Goal: Information Seeking & Learning: Find specific fact

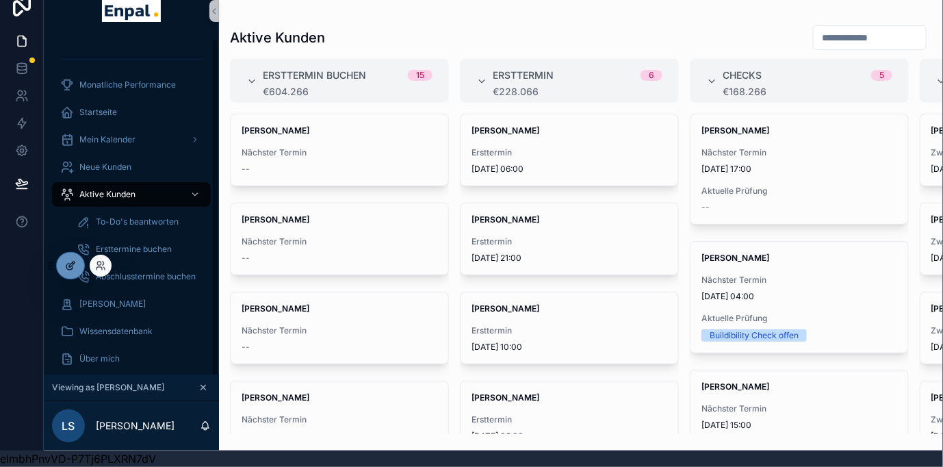
scroll to position [205, 0]
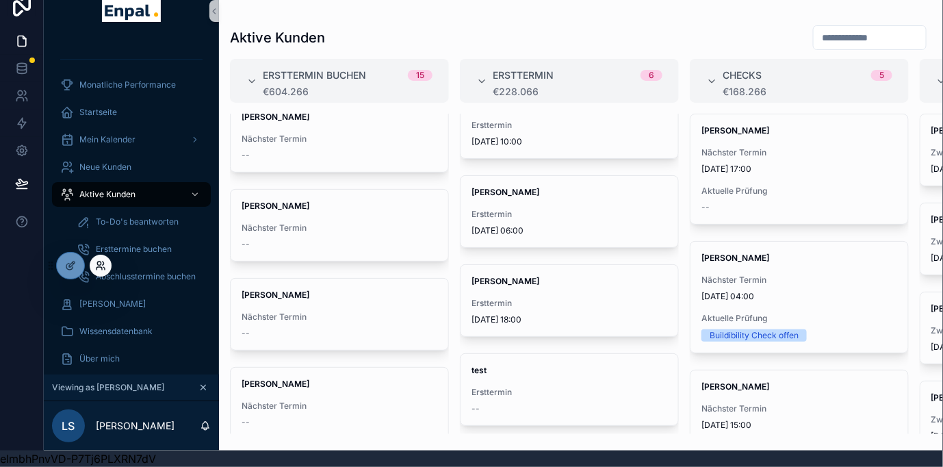
click at [101, 266] on icon at bounding box center [100, 265] width 11 height 11
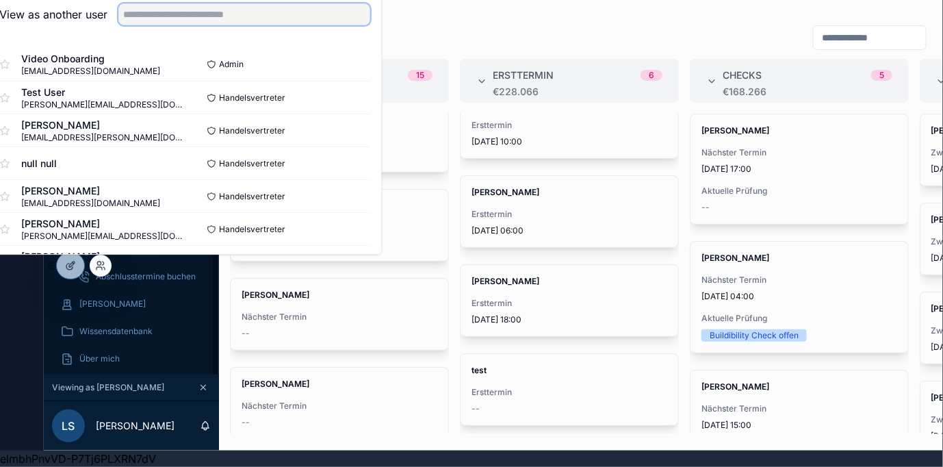
click at [312, 18] on input "text" at bounding box center [244, 14] width 252 height 22
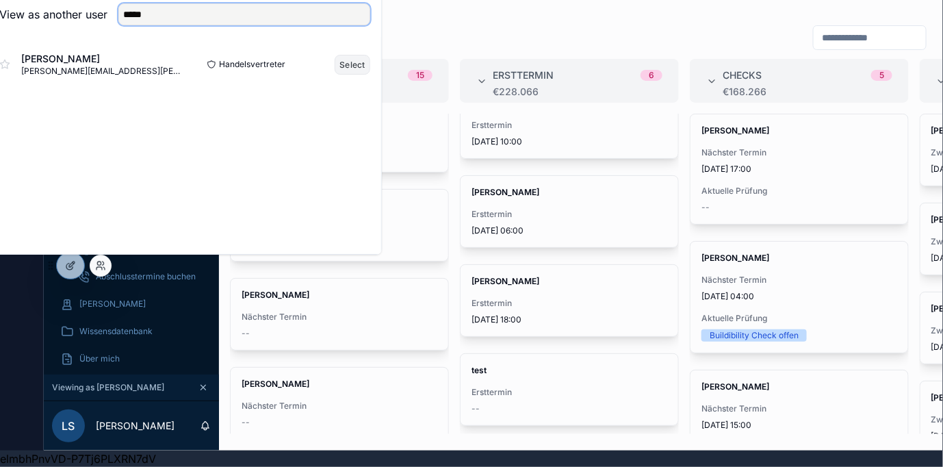
type input "*****"
click at [364, 64] on button "Select" at bounding box center [353, 65] width 36 height 20
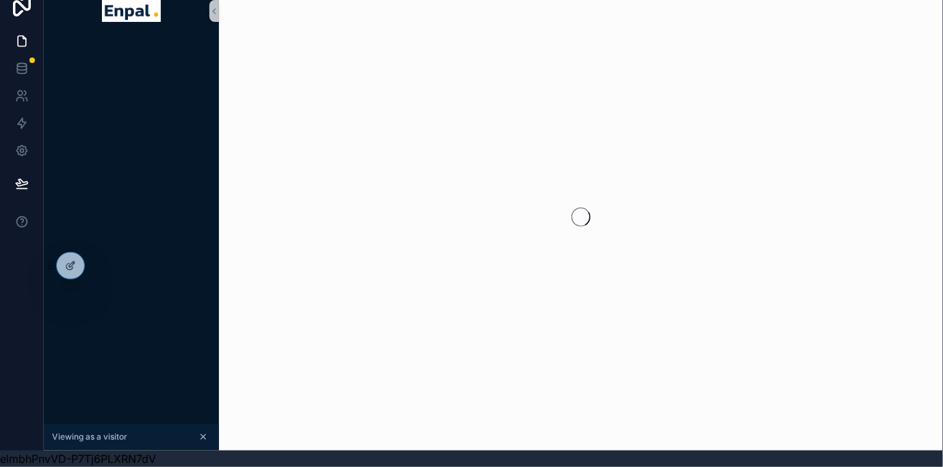
scroll to position [27, 0]
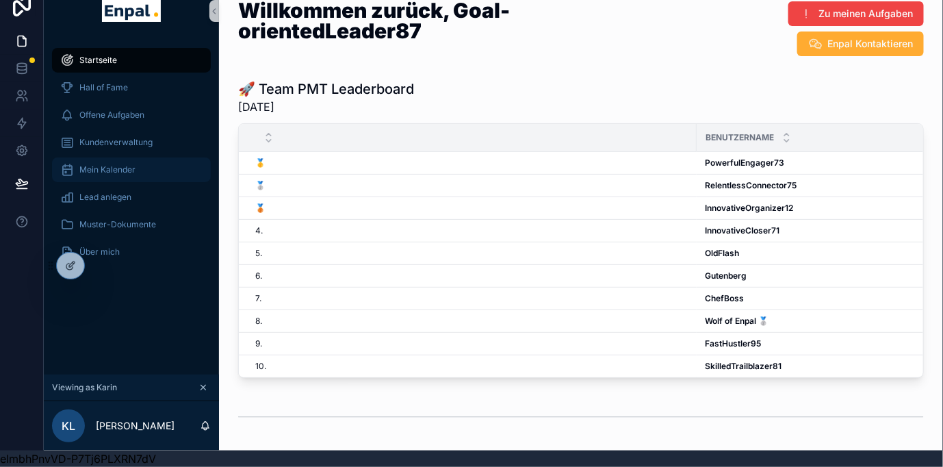
click at [112, 164] on span "Mein Kalender" at bounding box center [107, 169] width 56 height 11
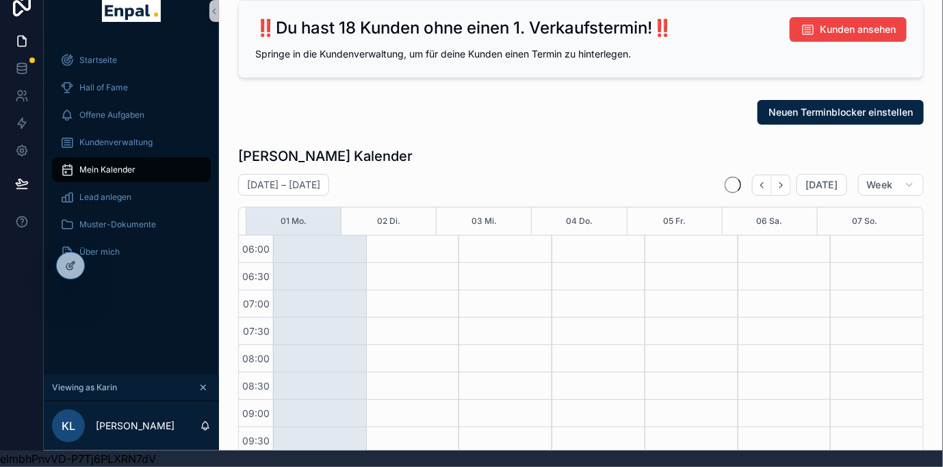
scroll to position [329, 0]
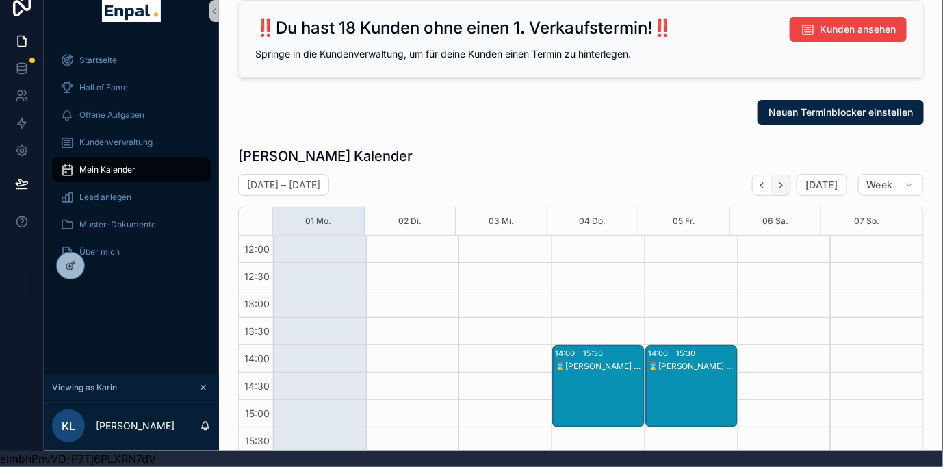
click at [783, 182] on icon "Next" at bounding box center [781, 184] width 3 height 5
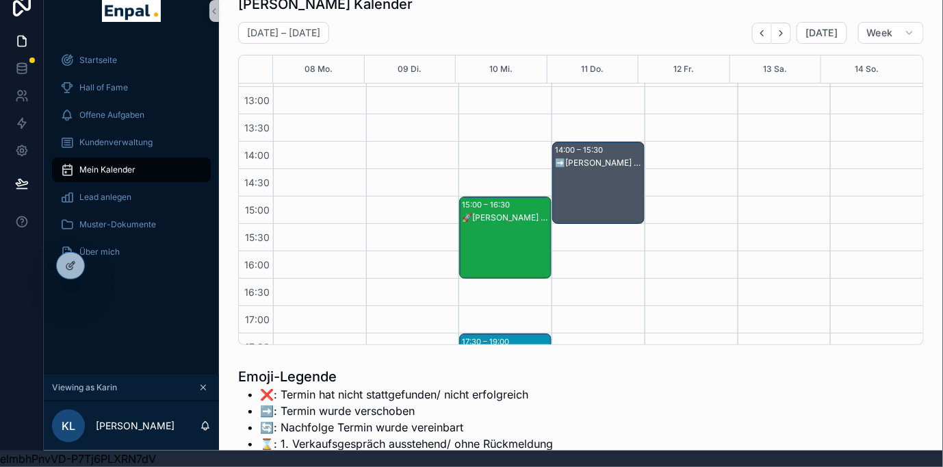
scroll to position [456, 0]
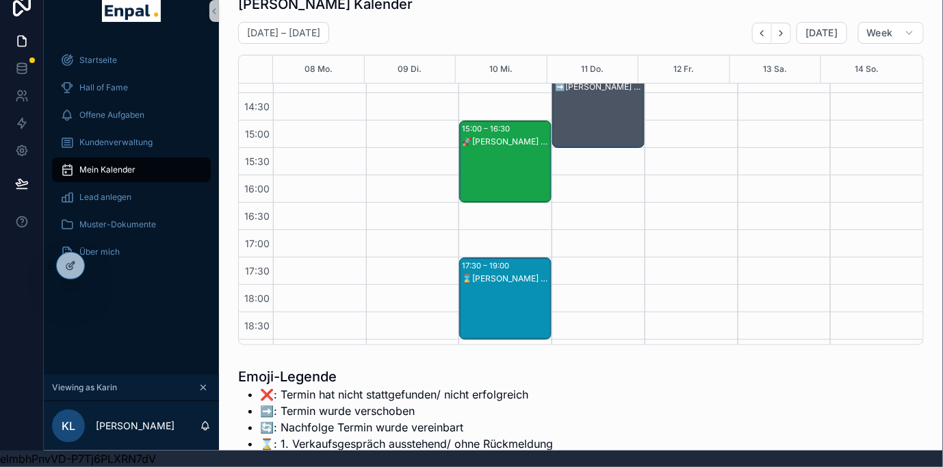
click at [498, 273] on div "⌛Diethelm Jung - 1. VG" at bounding box center [506, 278] width 88 height 11
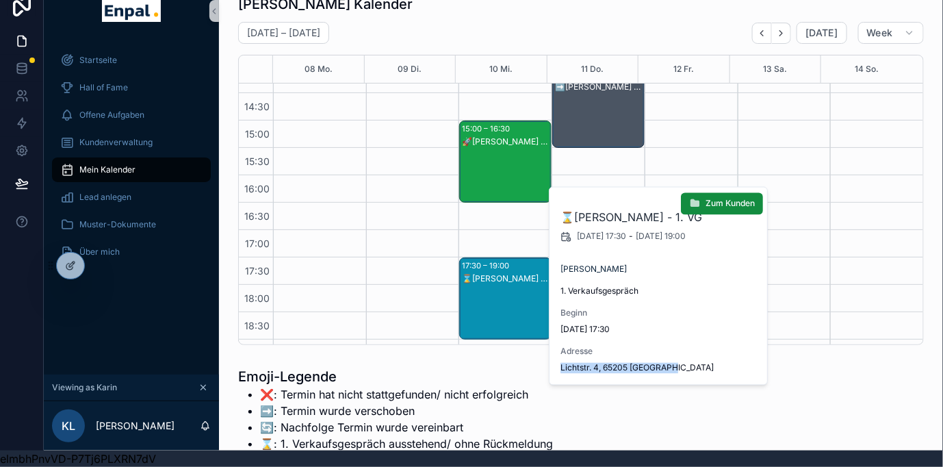
drag, startPoint x: 676, startPoint y: 368, endPoint x: 559, endPoint y: 364, distance: 117.8
click at [559, 364] on div "⌛Diethelm Jung - 1. VG 10.9.2025 17:30 - 10.9.2025 19:00 Diethelm Jung 1. Verka…" at bounding box center [659, 286] width 219 height 197
copy span "Lichtstr. 4, 65205 Wiesbaden"
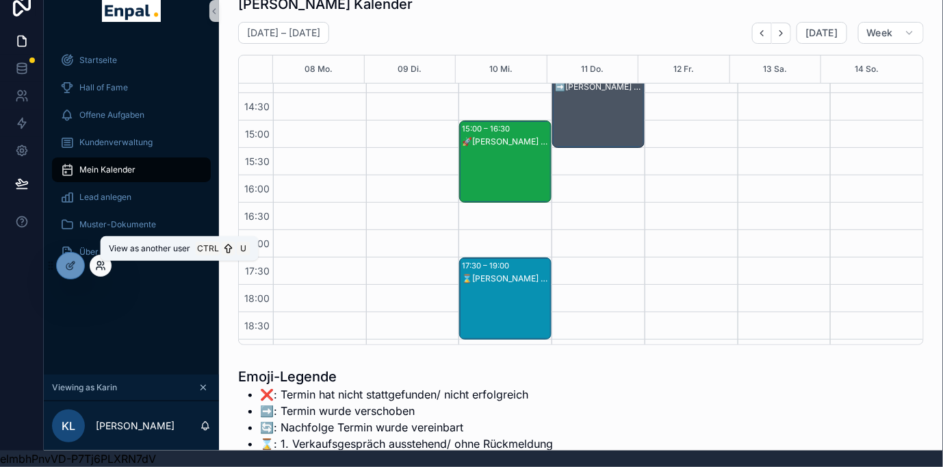
click at [103, 263] on icon at bounding box center [103, 263] width 1 height 3
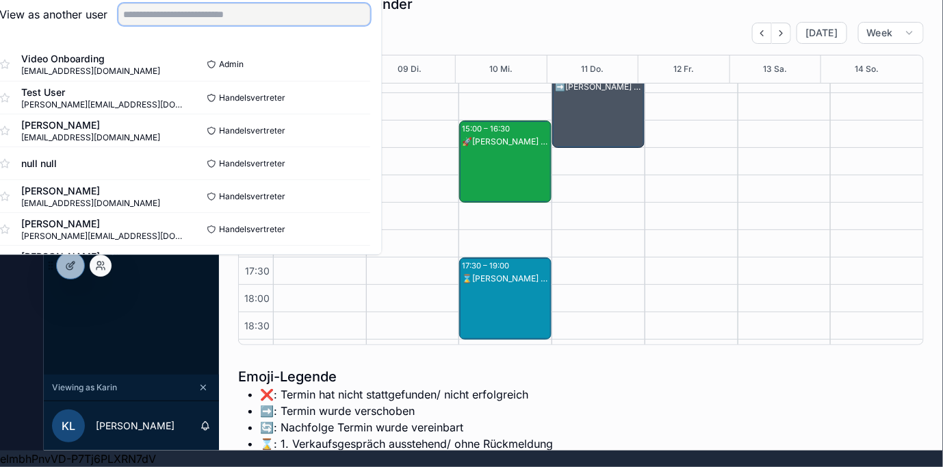
click at [191, 8] on input "text" at bounding box center [244, 14] width 252 height 22
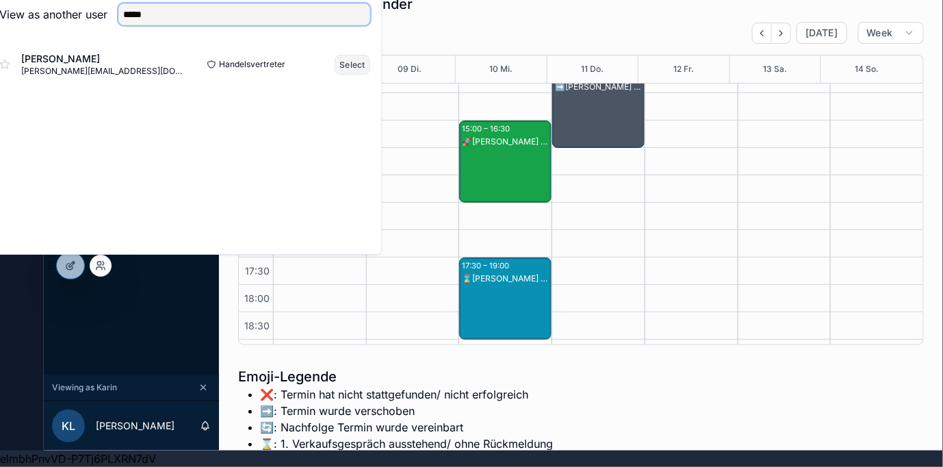
type input "*****"
click at [357, 62] on button "Select" at bounding box center [353, 65] width 36 height 20
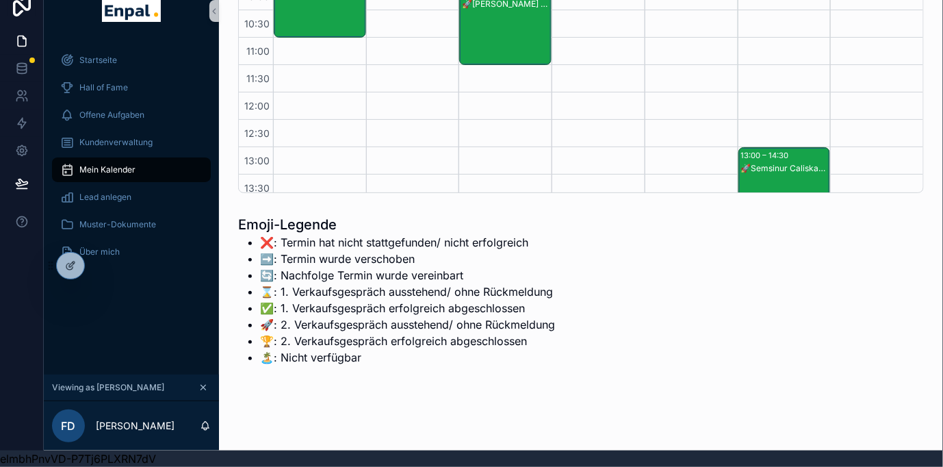
scroll to position [100, 0]
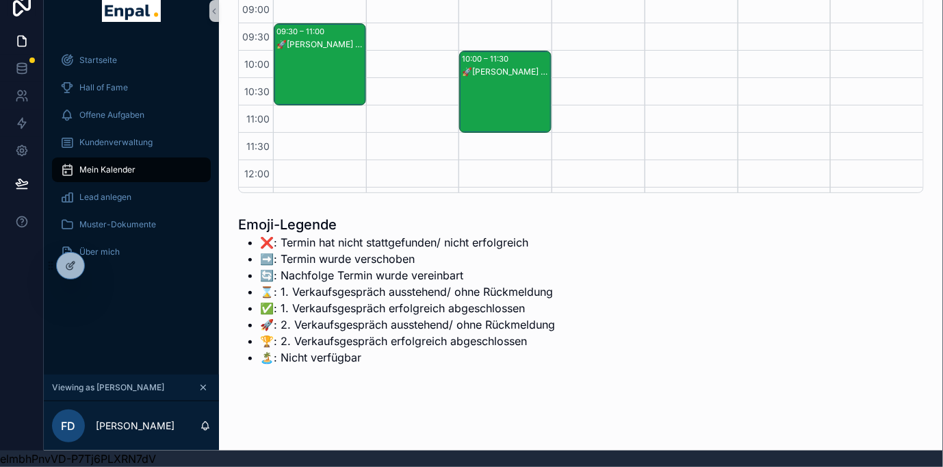
click at [520, 275] on li "🔄️: Nachfolge Termin wurde vereinbart" at bounding box center [407, 275] width 295 height 16
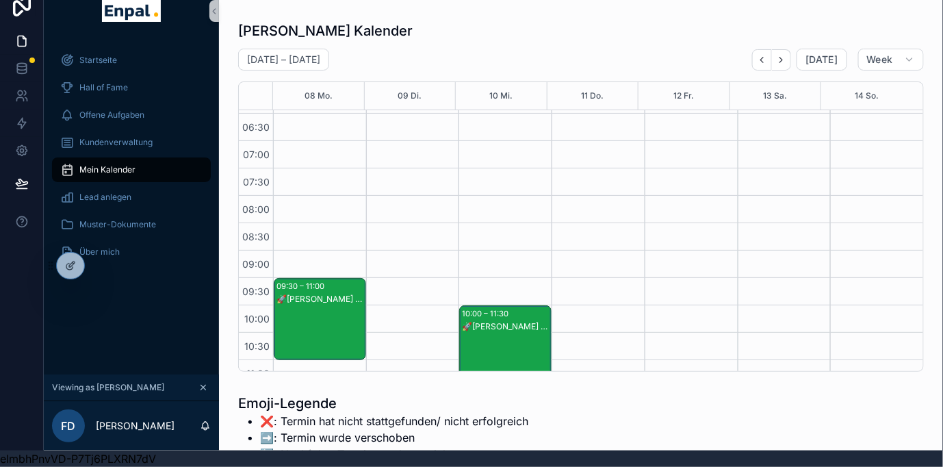
scroll to position [101, 0]
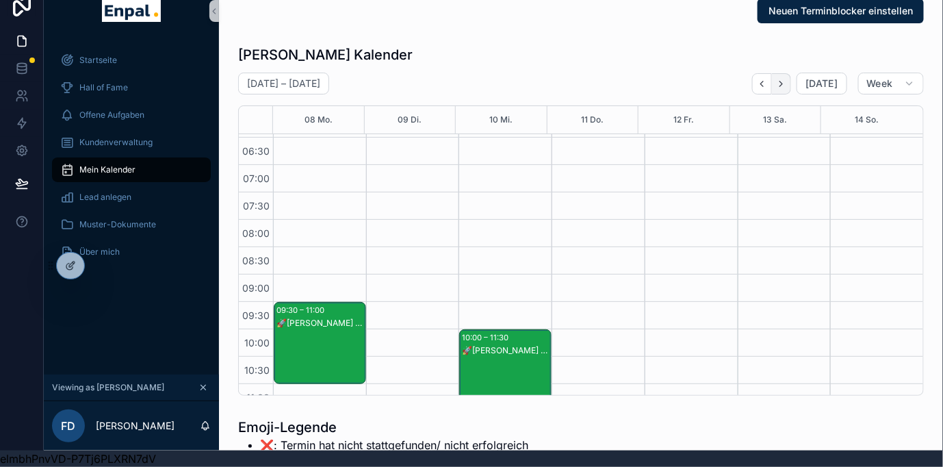
click at [787, 79] on icon "Next" at bounding box center [781, 84] width 10 height 10
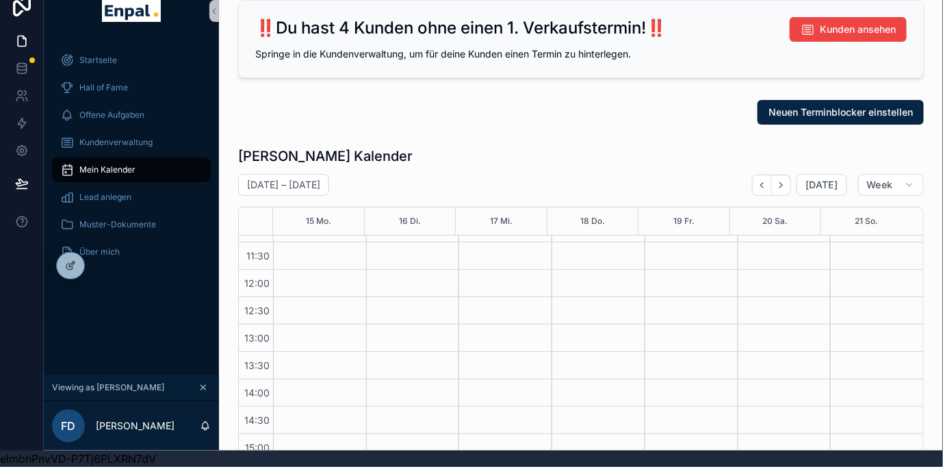
scroll to position [380, 0]
click at [440, 147] on div "Frank's Kalender" at bounding box center [581, 156] width 686 height 19
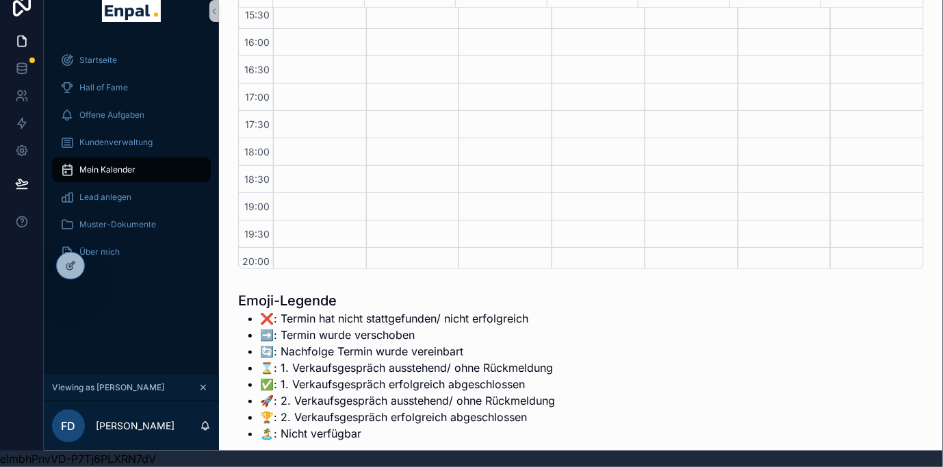
scroll to position [301, 0]
click at [572, 355] on div "Emoji-Legende ❌: Termin hat nicht stattgefunden/ nicht erfolgreich ➡️: Termin w…" at bounding box center [581, 366] width 686 height 151
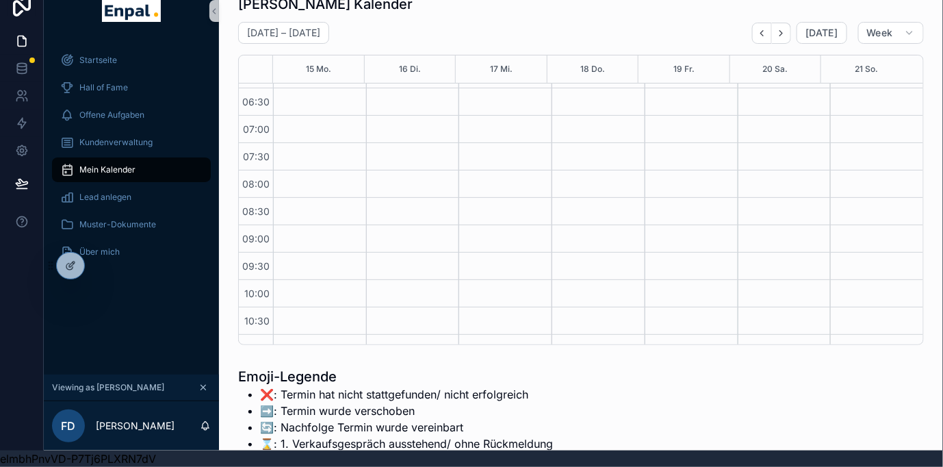
scroll to position [0, 0]
click at [430, 8] on div "Frank's Kalender September 15 – 21 Today Week 15 Mo. 16 Di. 17 Mi. 18 Do. 19 Fr…" at bounding box center [581, 170] width 686 height 351
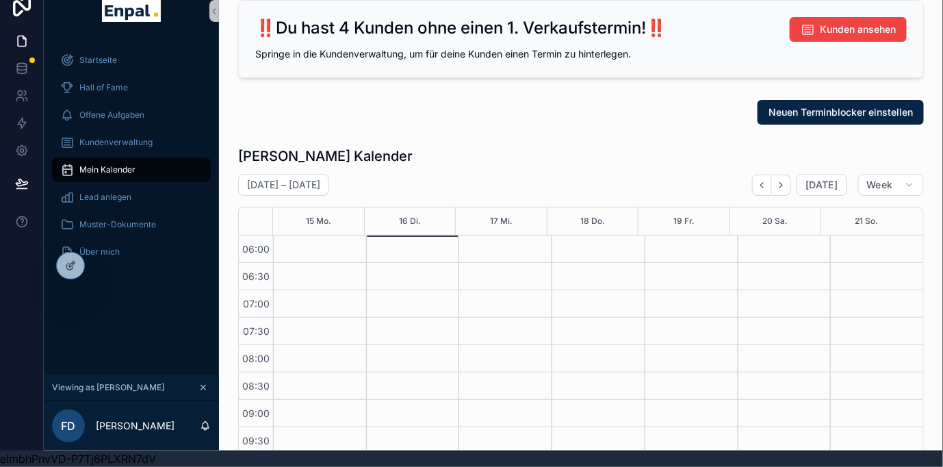
scroll to position [27, 0]
click at [107, 261] on div at bounding box center [101, 266] width 22 height 22
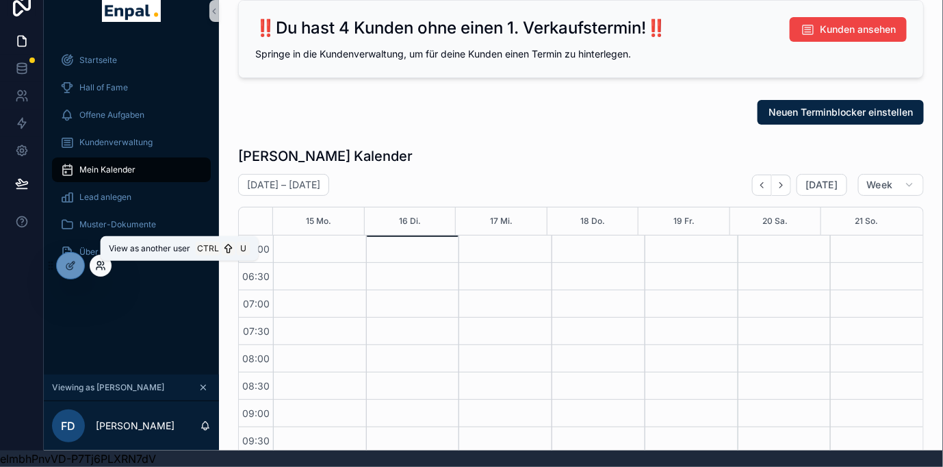
click at [101, 268] on icon at bounding box center [99, 268] width 5 height 3
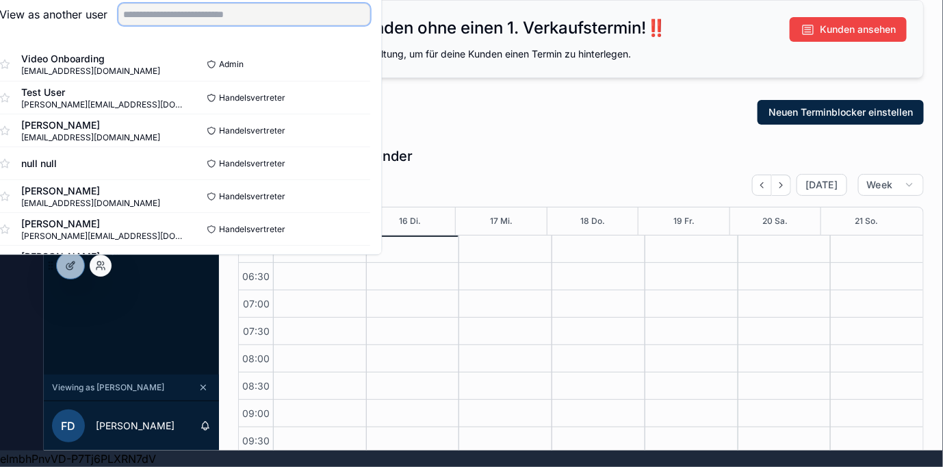
click at [246, 12] on input "text" at bounding box center [244, 14] width 252 height 22
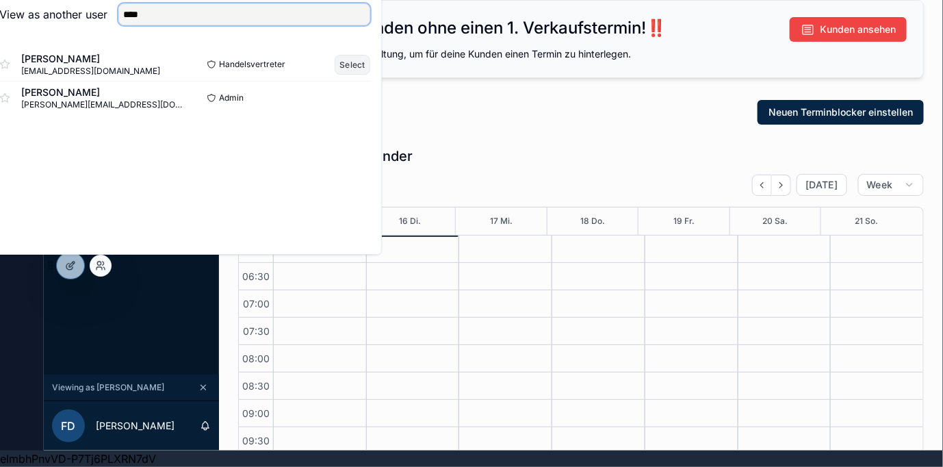
type input "****"
click at [370, 63] on button "Select" at bounding box center [353, 65] width 36 height 20
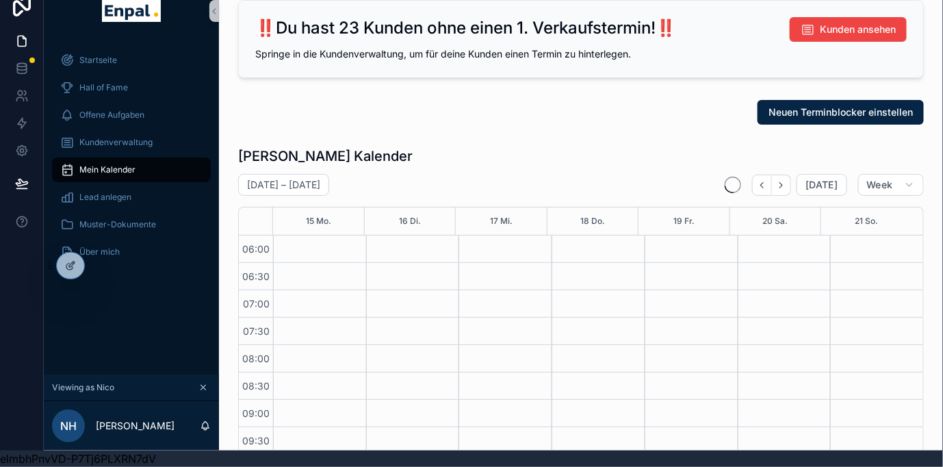
scroll to position [329, 0]
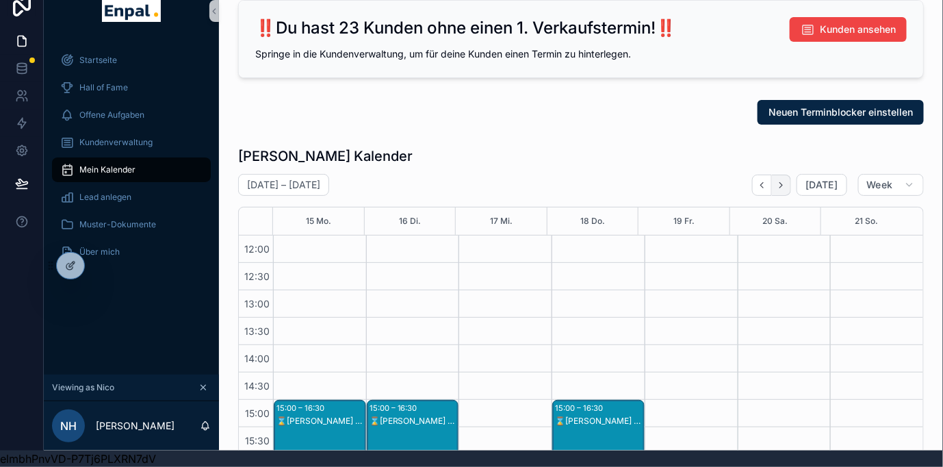
click at [791, 175] on button "Next" at bounding box center [781, 185] width 19 height 21
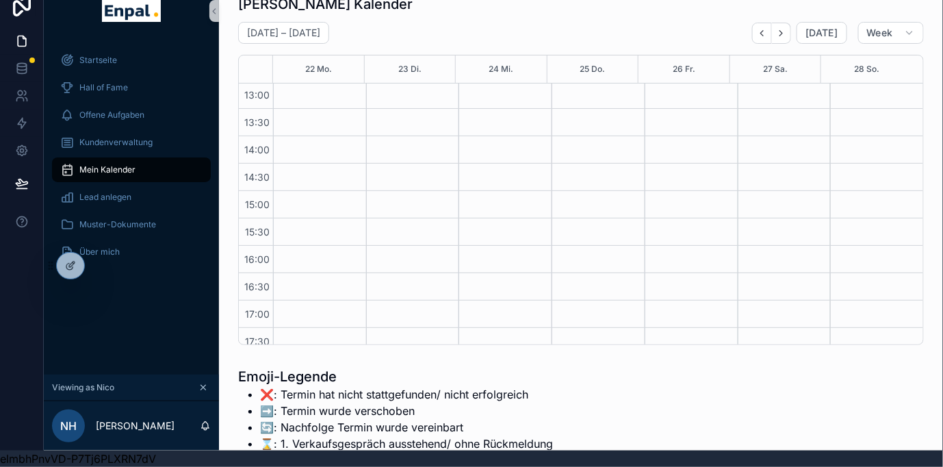
scroll to position [405, 0]
click at [617, 391] on div "Emoji-Legende ❌: Termin hat nicht stattgefunden/ nicht erfolgreich ➡️: Termin w…" at bounding box center [581, 442] width 686 height 151
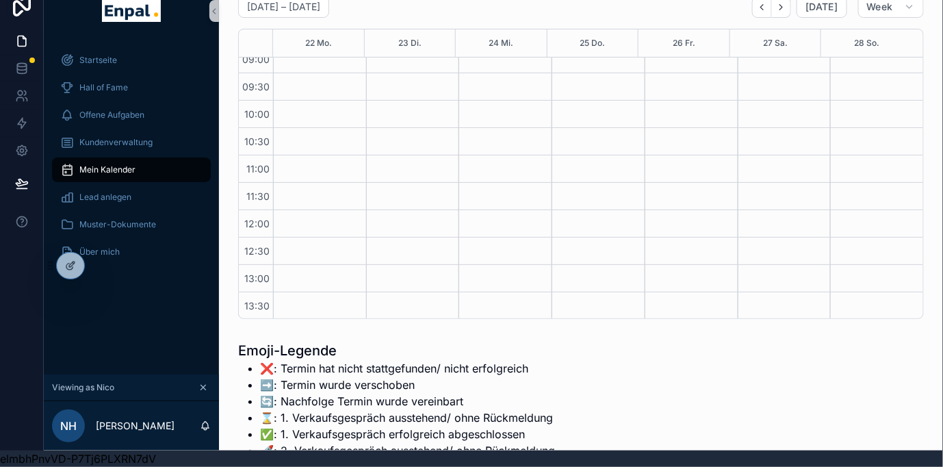
scroll to position [25, 0]
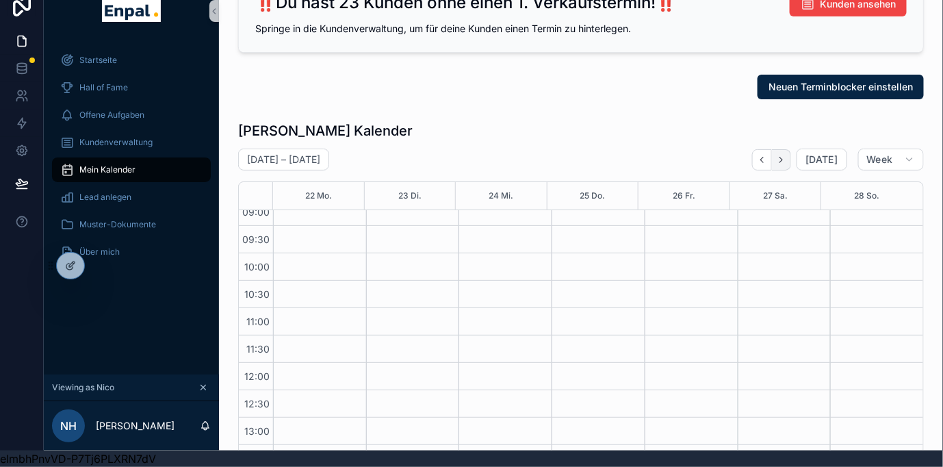
click at [783, 157] on icon "Next" at bounding box center [781, 159] width 3 height 5
click at [772, 149] on button "Back" at bounding box center [762, 159] width 20 height 21
click at [627, 121] on div "[PERSON_NAME] Kalender" at bounding box center [581, 130] width 686 height 19
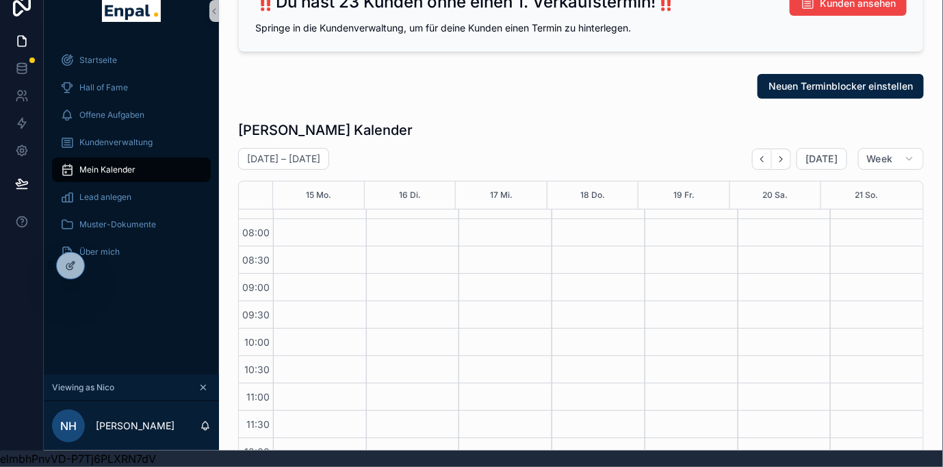
scroll to position [25, 0]
click at [765, 155] on icon "Back" at bounding box center [762, 160] width 10 height 10
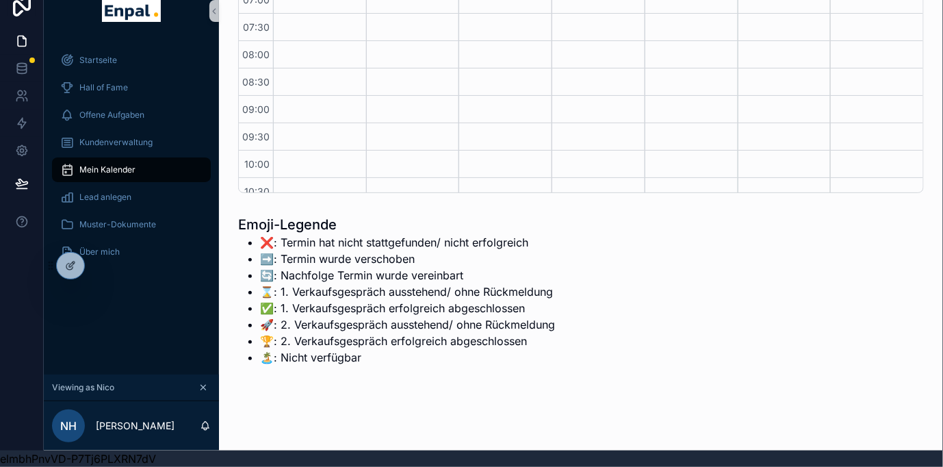
click at [455, 311] on li "✅: 1. Verkaufsgespräch erfolgreich abgeschlossen" at bounding box center [407, 308] width 295 height 16
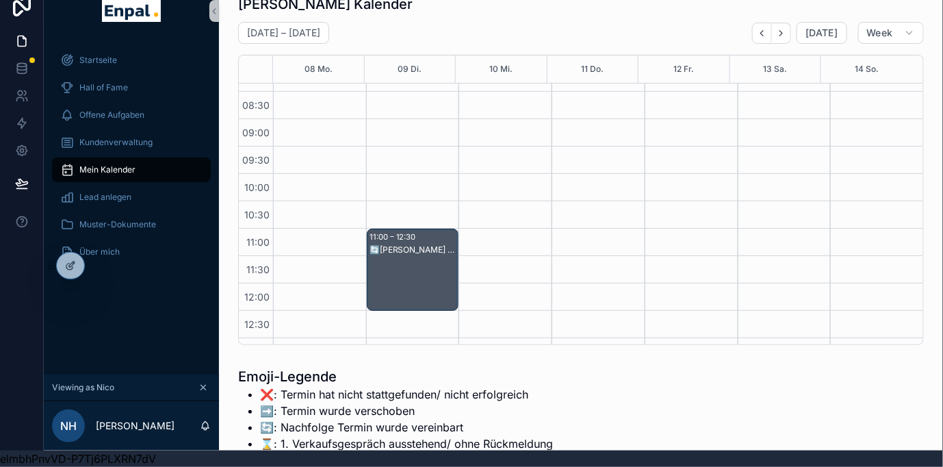
scroll to position [152, 0]
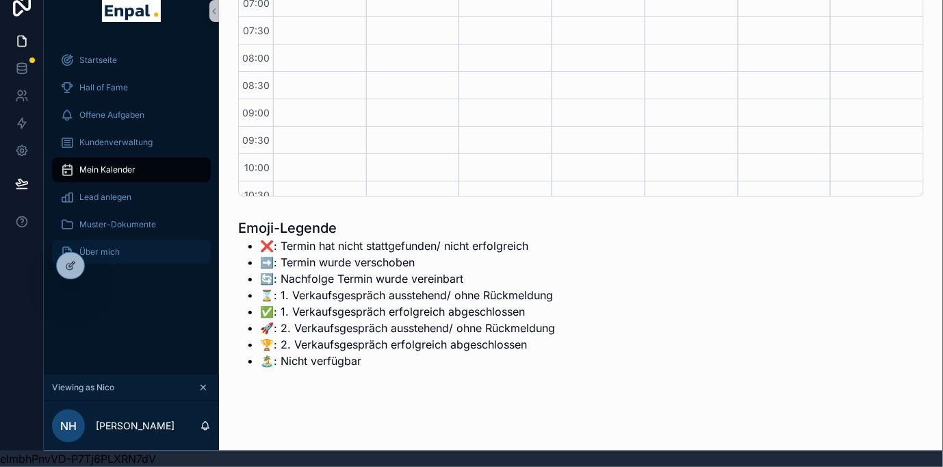
scroll to position [254, 0]
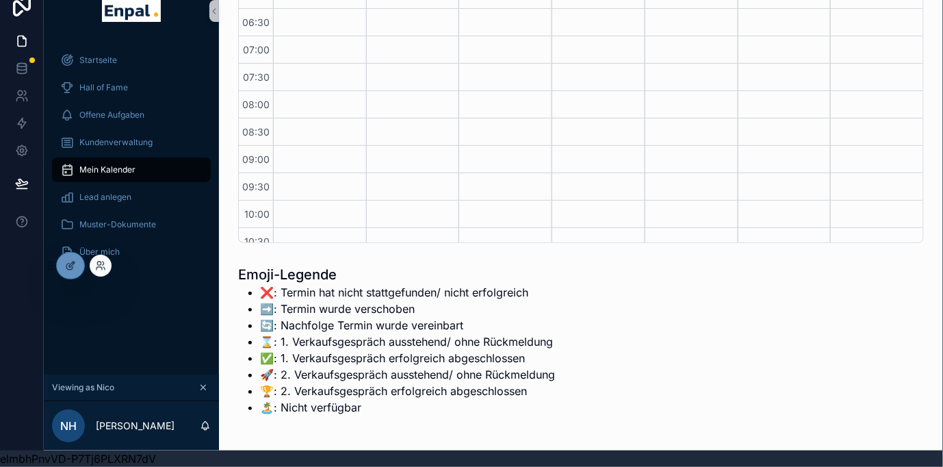
click at [104, 259] on div at bounding box center [101, 266] width 22 height 22
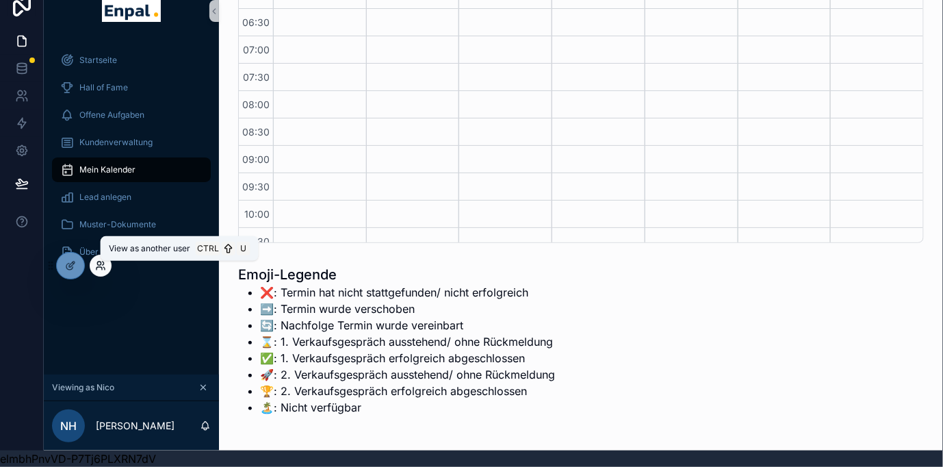
click at [99, 263] on icon at bounding box center [100, 265] width 11 height 11
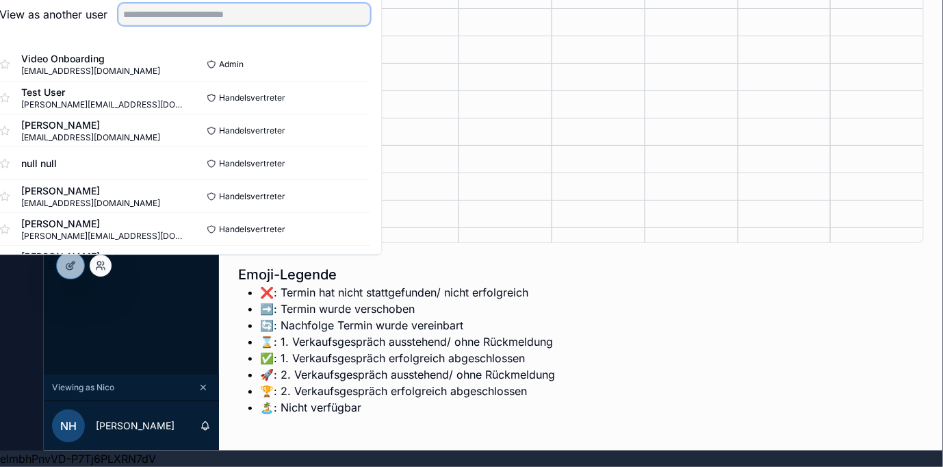
click at [227, 18] on input "text" at bounding box center [244, 14] width 252 height 22
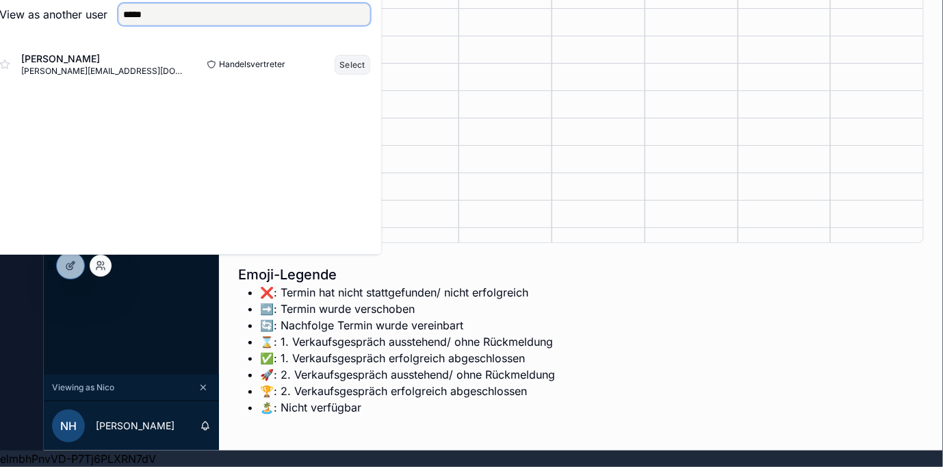
type input "*****"
click at [364, 62] on button "Select" at bounding box center [353, 65] width 36 height 20
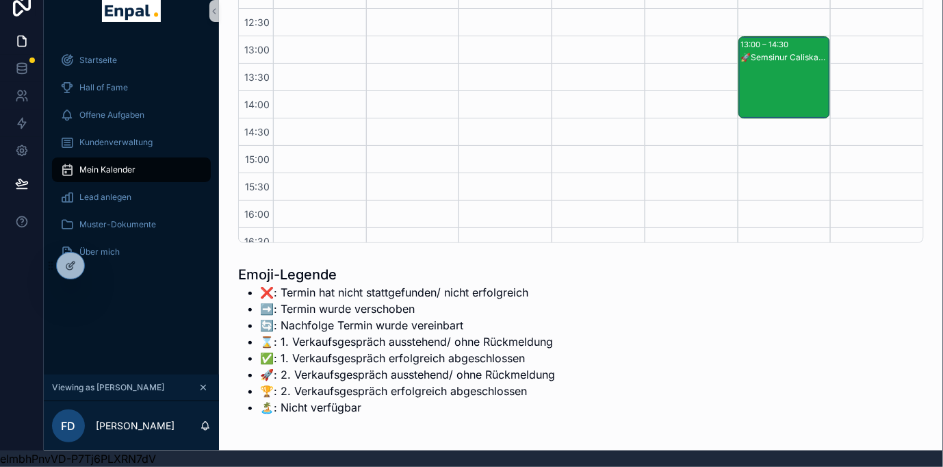
click at [662, 274] on div "Emoji-Legende ❌: Termin hat nicht stattgefunden/ nicht erfolgreich ➡️: Termin w…" at bounding box center [581, 340] width 686 height 151
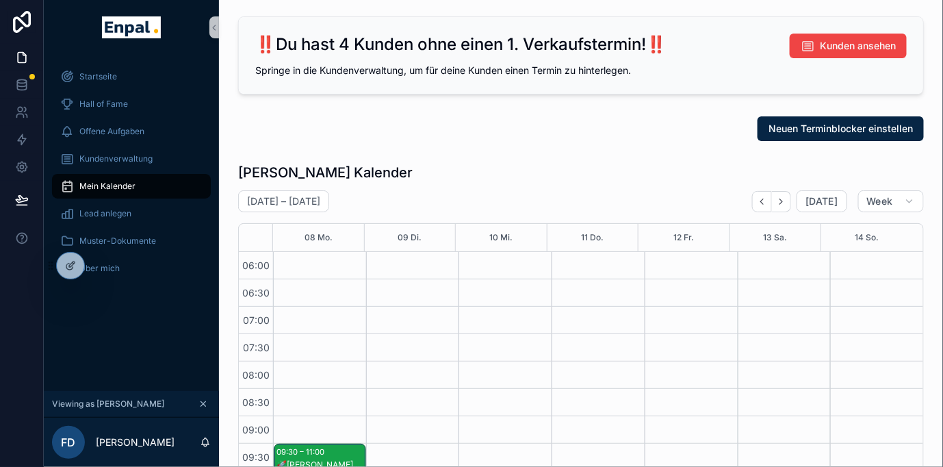
scroll to position [152, 0]
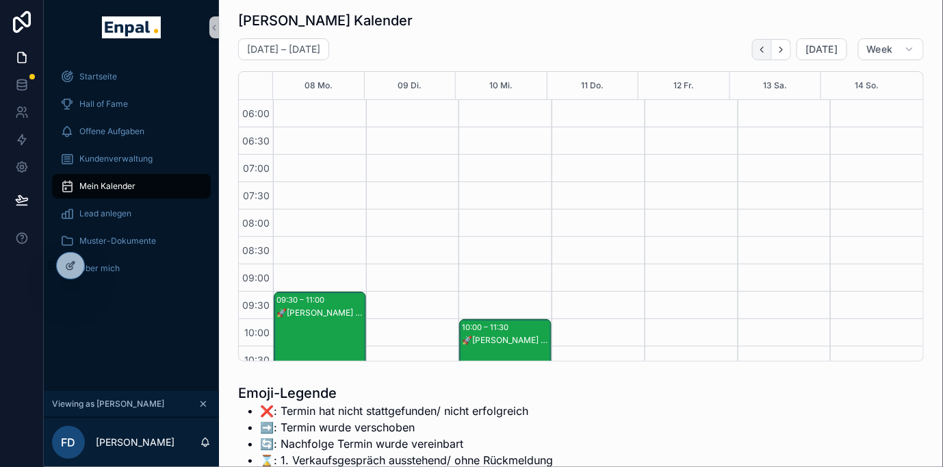
click at [761, 45] on icon "Back" at bounding box center [762, 49] width 10 height 10
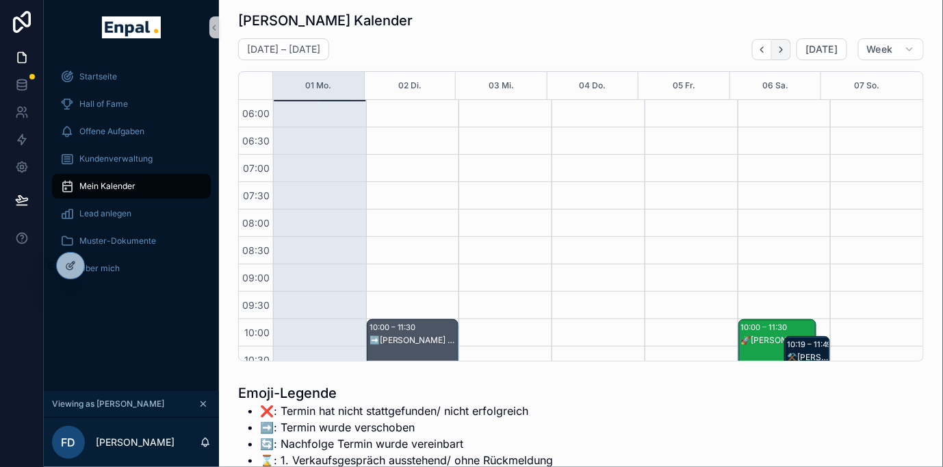
click at [782, 53] on icon "Next" at bounding box center [781, 49] width 10 height 10
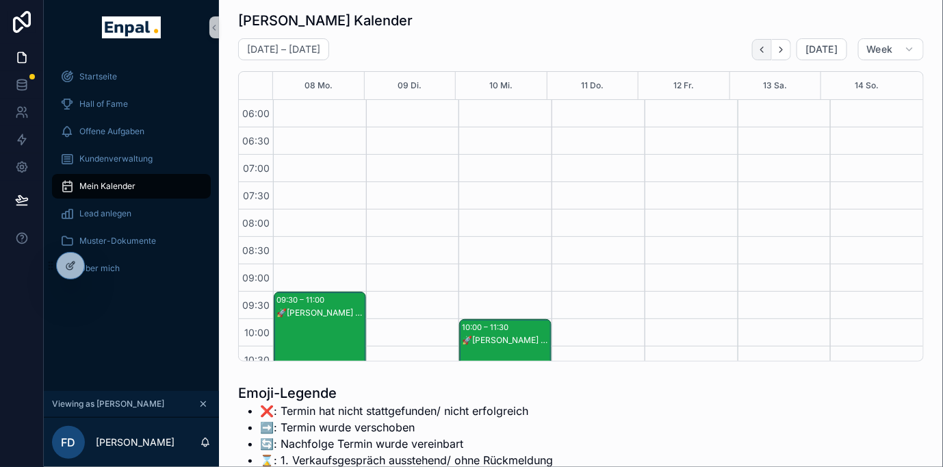
click at [767, 51] on icon "Back" at bounding box center [762, 49] width 10 height 10
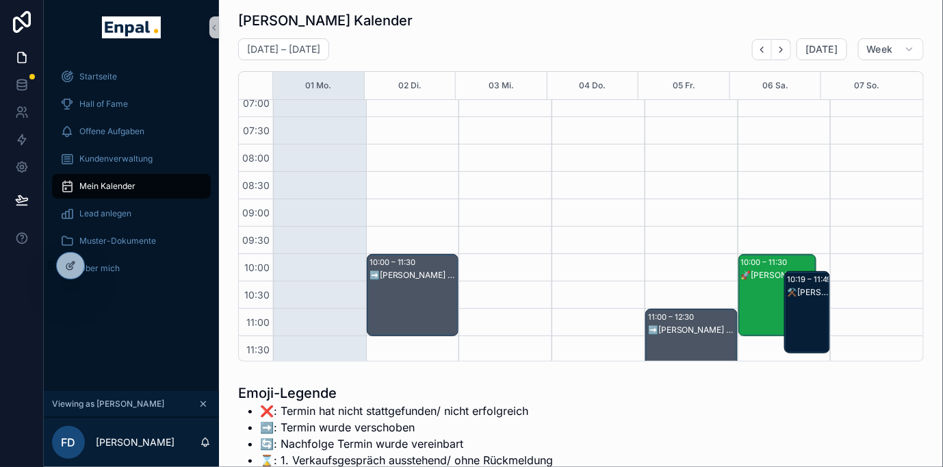
scroll to position [152, 0]
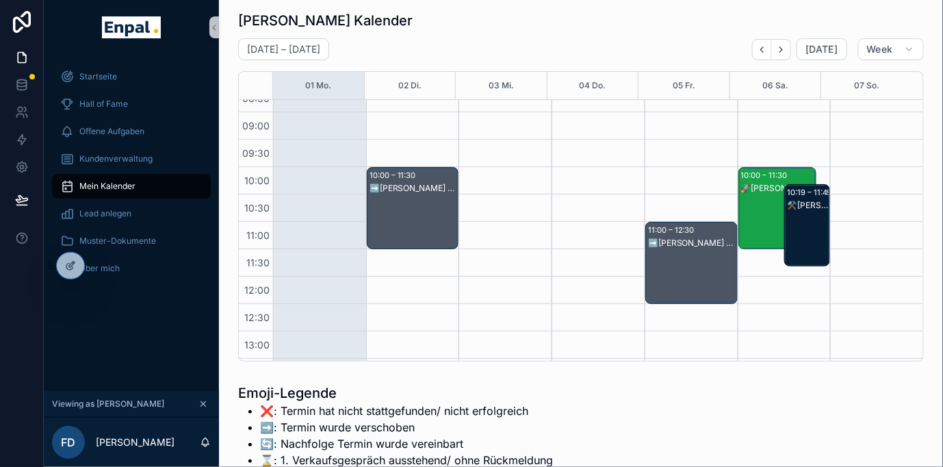
click at [693, 249] on div "➡️Sebastian Behrens - 1. VG" at bounding box center [692, 276] width 88 height 79
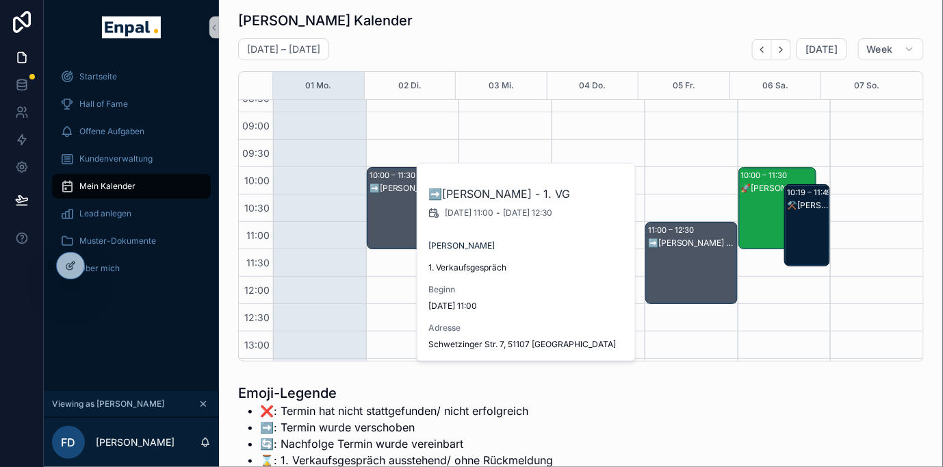
click at [403, 183] on div "➡️Wolfgang Flenner - 1. VG" at bounding box center [414, 188] width 88 height 11
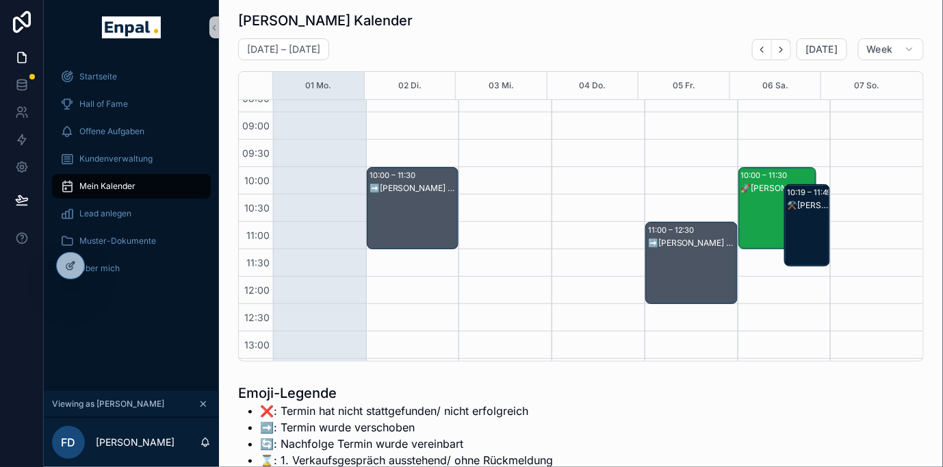
click at [757, 186] on div "🚀Falco-Konstantin Karsch - 2. VG" at bounding box center [778, 188] width 75 height 11
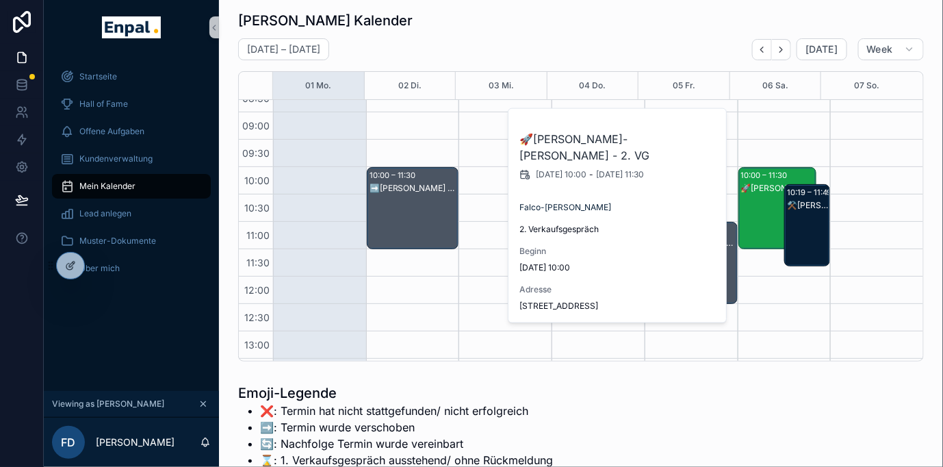
click at [710, 36] on div "Frank's Kalender September 01 – 07 Today Week 01 Mo. 02 Di. 03 Mi. 04 Do. 05 Fr…" at bounding box center [581, 186] width 686 height 351
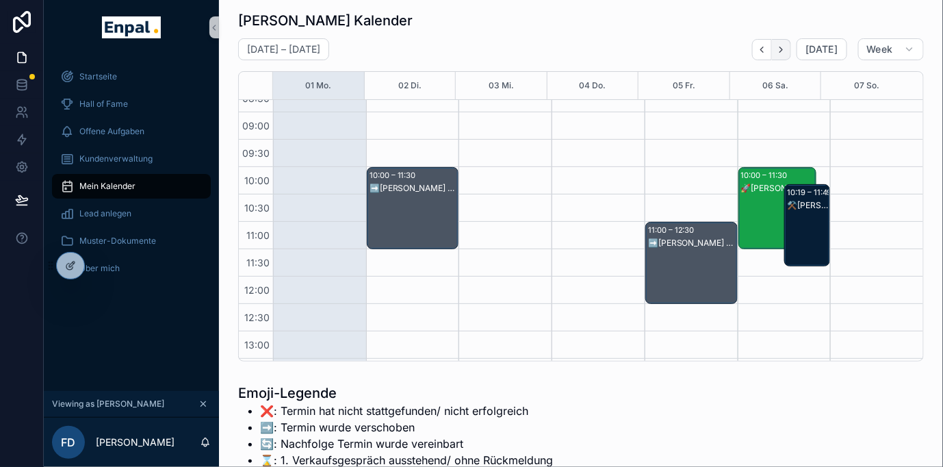
click at [780, 55] on button "Next" at bounding box center [781, 49] width 19 height 21
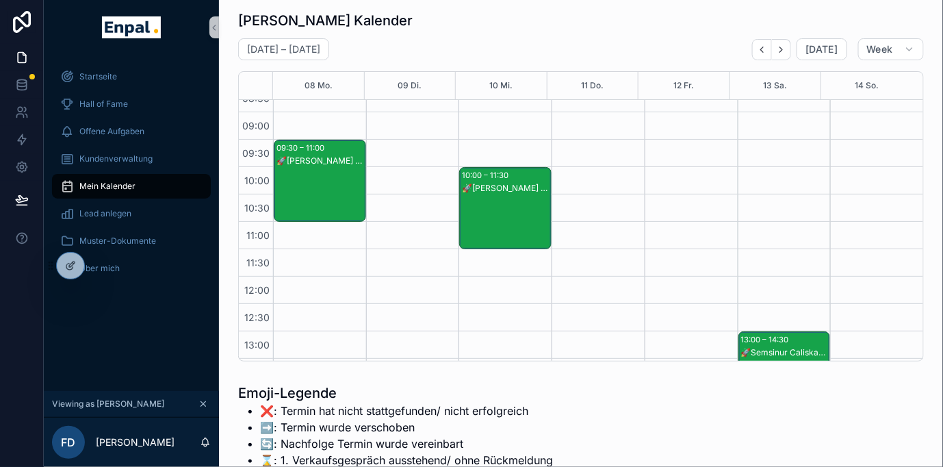
click at [333, 156] on div "🚀Florian Jonek - 2. VG" at bounding box center [321, 160] width 88 height 11
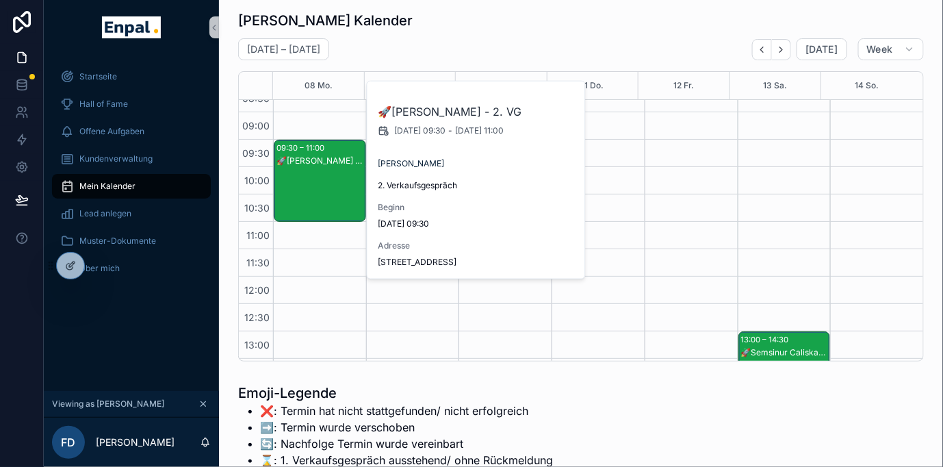
click at [771, 337] on div "13:00 – 14:30" at bounding box center [766, 340] width 51 height 14
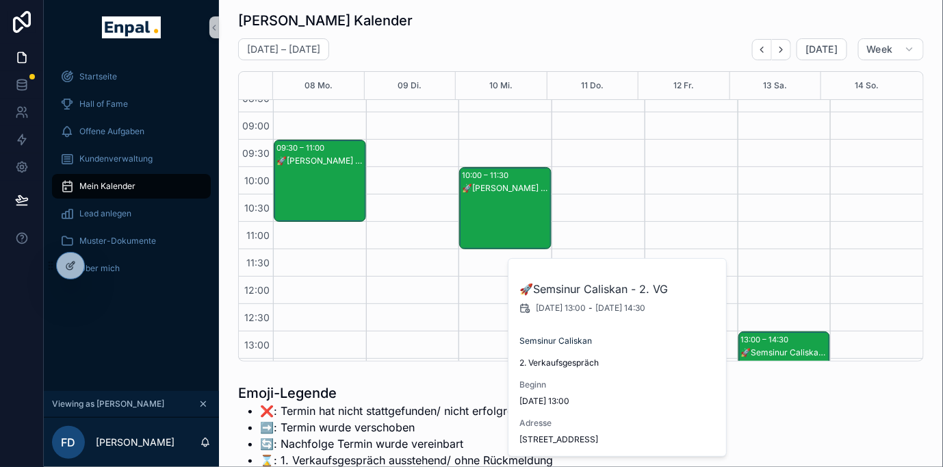
click at [487, 173] on div "10:00 – 11:30" at bounding box center [487, 175] width 50 height 14
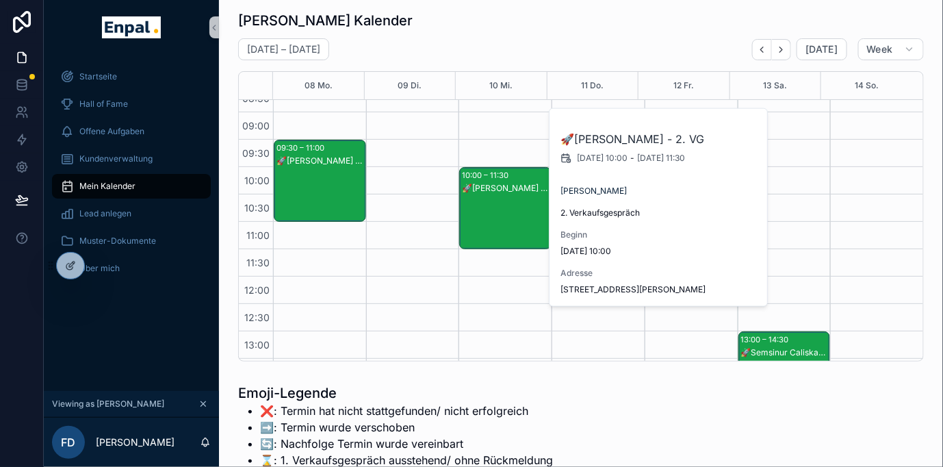
click at [576, 40] on div "September 08 – 14 Today Week" at bounding box center [581, 49] width 686 height 22
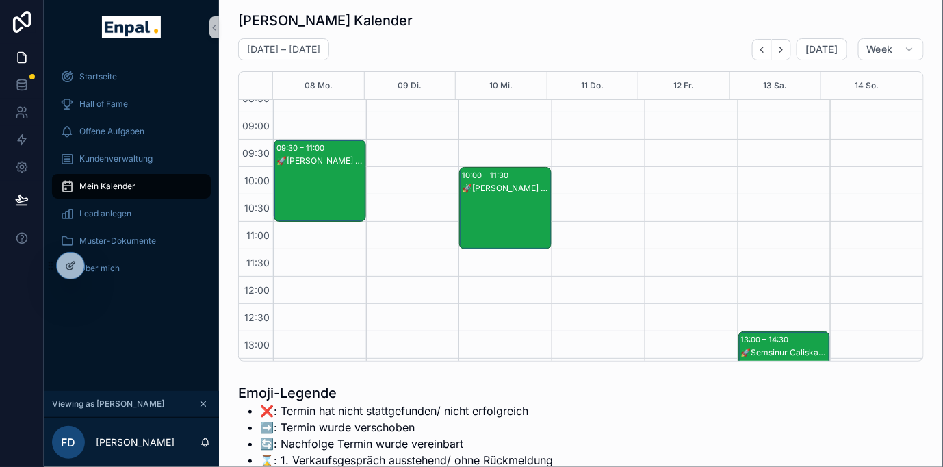
click at [511, 186] on div "🚀Reinhardt Kempf - 2. VG" at bounding box center [506, 188] width 88 height 11
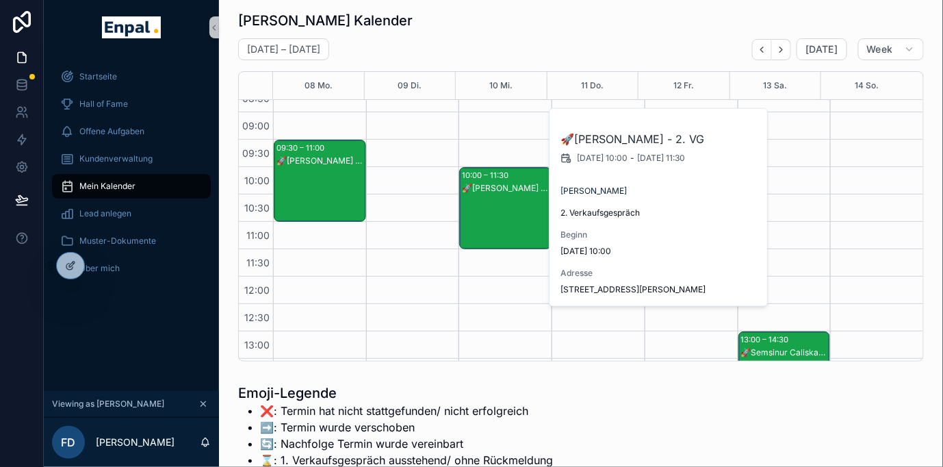
click at [310, 147] on div "09:30 – 11:00" at bounding box center [302, 148] width 51 height 14
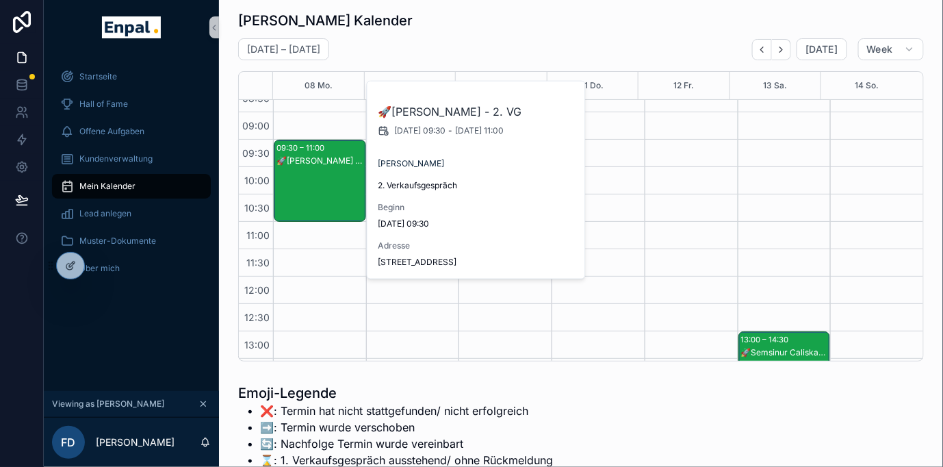
click at [472, 44] on div "September 08 – 14 Today Week" at bounding box center [581, 49] width 686 height 22
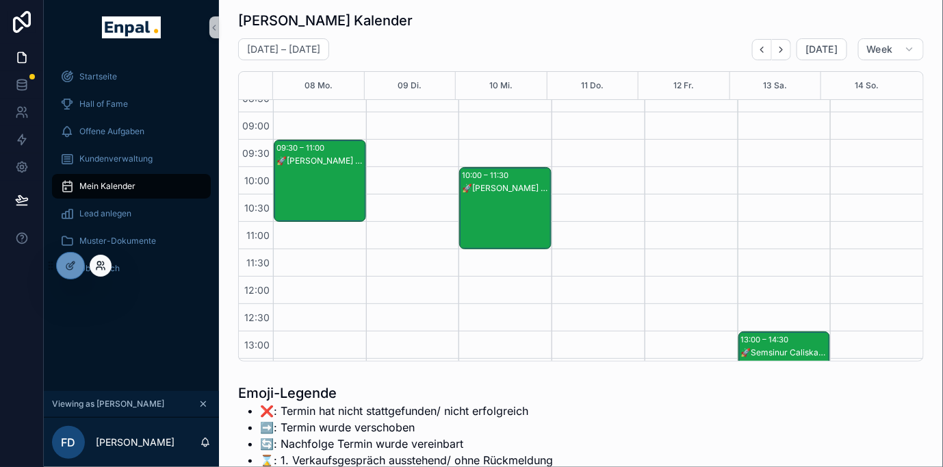
click at [102, 268] on icon at bounding box center [100, 265] width 11 height 11
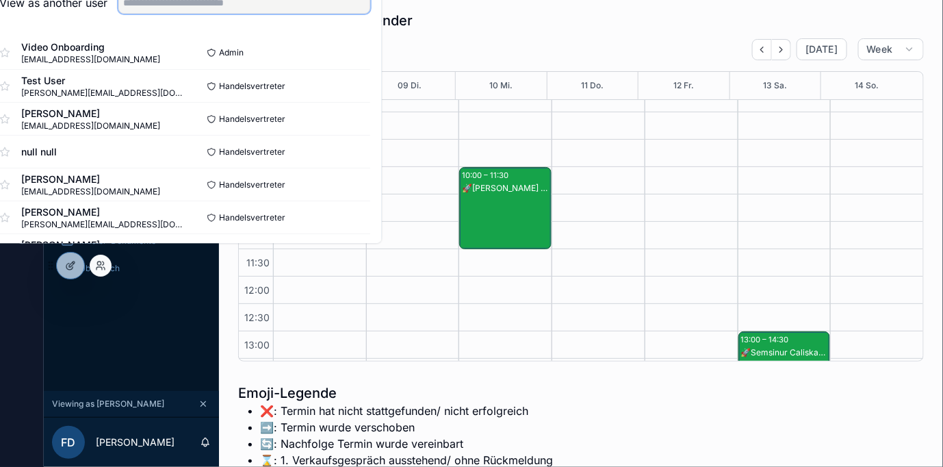
click at [204, 14] on input "text" at bounding box center [244, 3] width 252 height 22
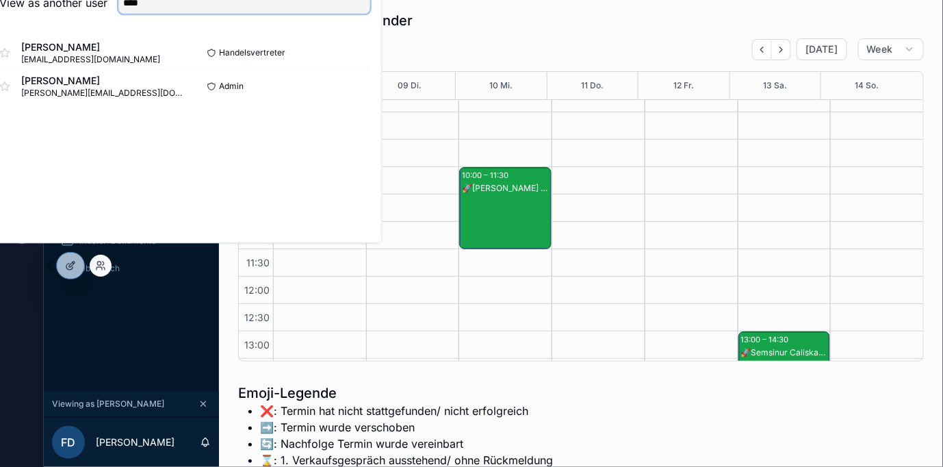
type input "****"
click at [381, 64] on div "Nico Heinrich nico.heinrich_ext@enpal.de Handelsvertreter Select Nicolai Nieder…" at bounding box center [184, 69] width 393 height 88
click at [365, 60] on button "Select" at bounding box center [353, 53] width 36 height 20
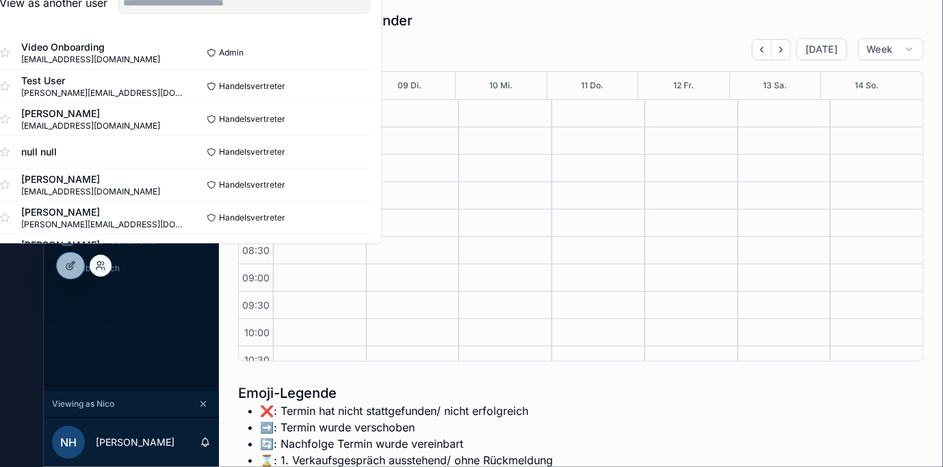
scroll to position [329, 0]
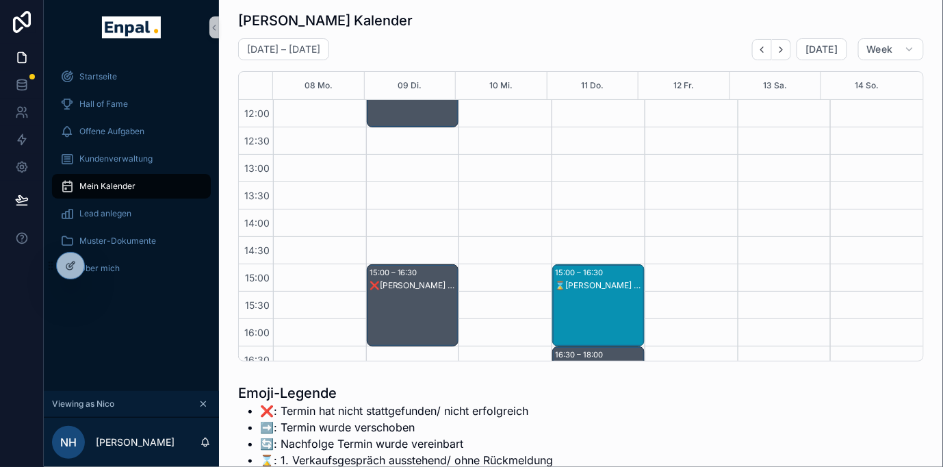
click at [581, 292] on div "⌛Leo Huwer - 1. VG" at bounding box center [599, 318] width 88 height 79
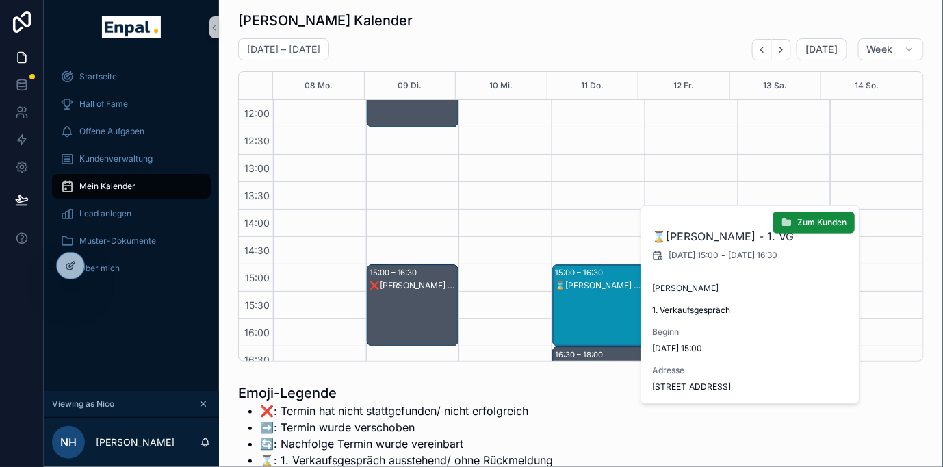
drag, startPoint x: 774, startPoint y: 384, endPoint x: 652, endPoint y: 382, distance: 121.2
click at [652, 382] on span "Hubertushof 1, 66629 Freisen" at bounding box center [750, 386] width 197 height 11
copy span "Hubertushof 1, 66629 Freisen"
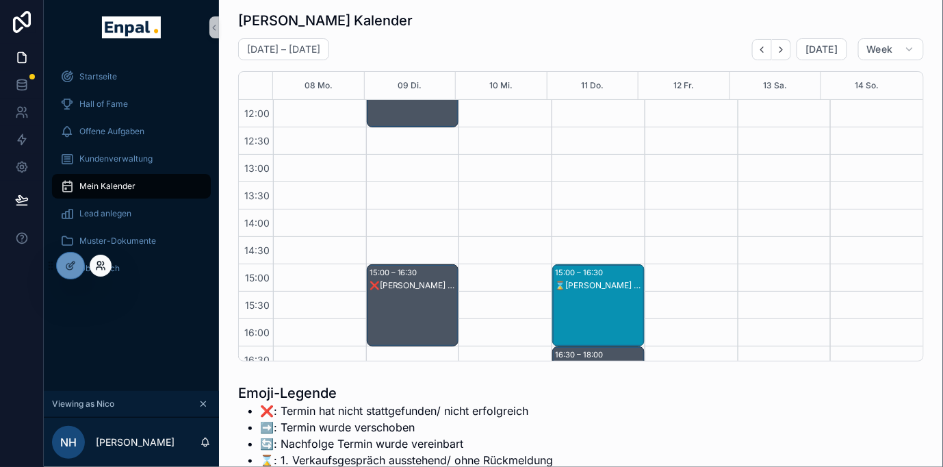
click at [102, 262] on icon at bounding box center [100, 265] width 11 height 11
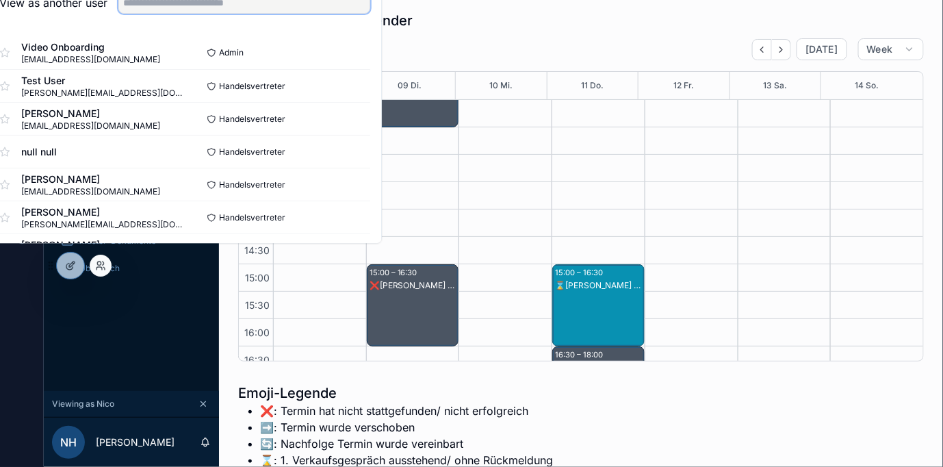
click at [270, 12] on input "text" at bounding box center [244, 3] width 252 height 22
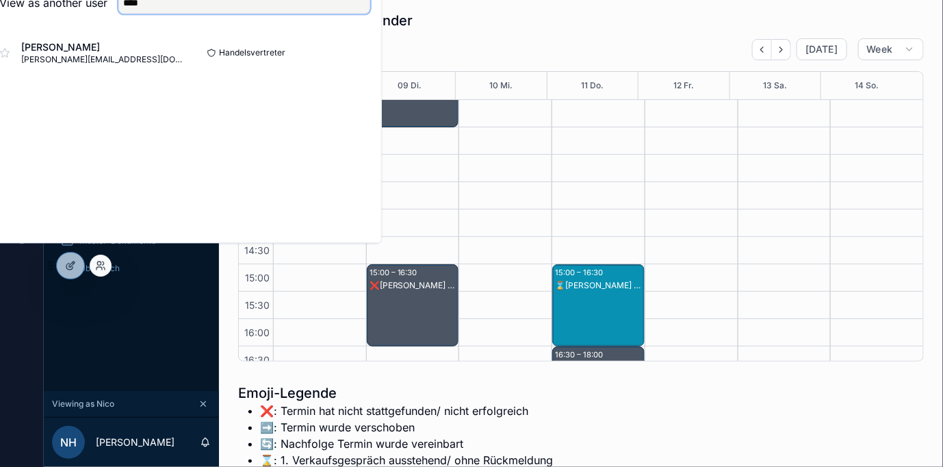
click at [147, 14] on input "****" at bounding box center [244, 3] width 252 height 22
type input "****"
click at [368, 59] on button "Select" at bounding box center [353, 53] width 36 height 20
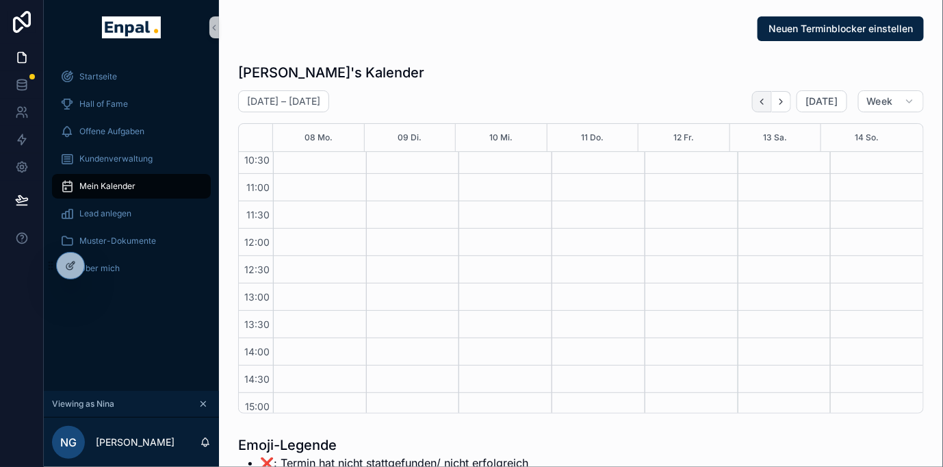
click at [767, 103] on icon "Back" at bounding box center [762, 102] width 10 height 10
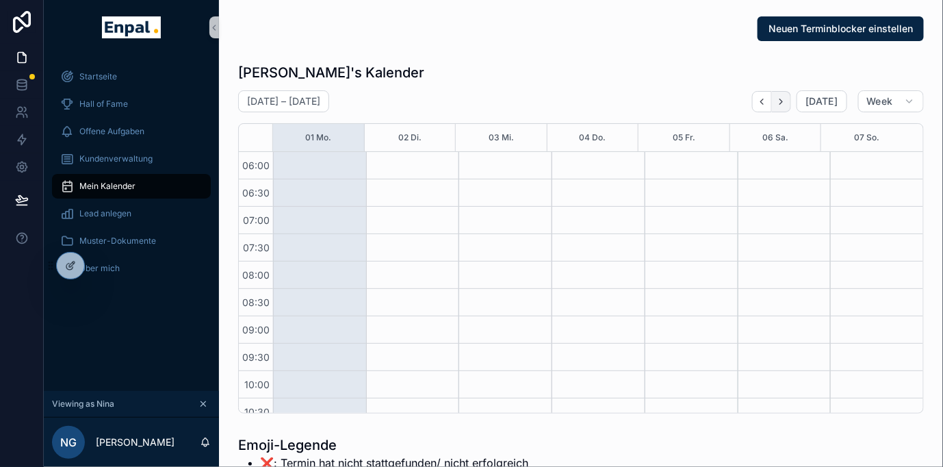
click at [782, 99] on icon "Next" at bounding box center [781, 102] width 10 height 10
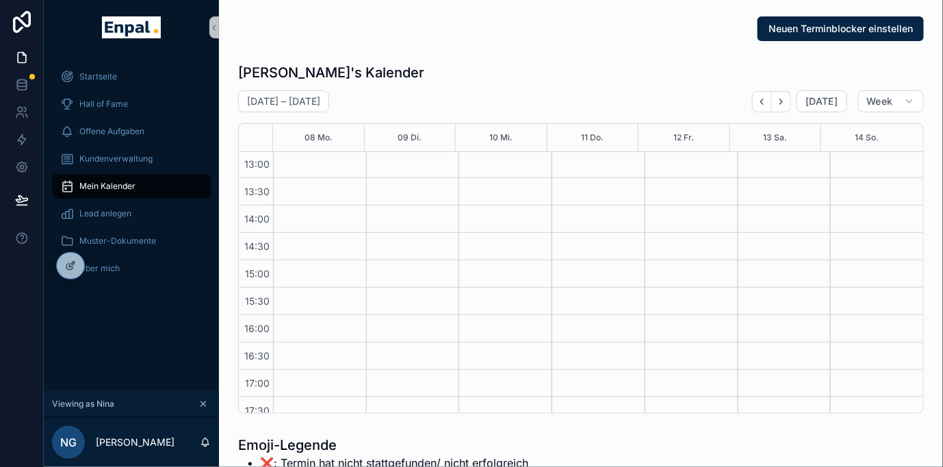
scroll to position [456, 0]
click at [103, 265] on icon at bounding box center [100, 265] width 11 height 11
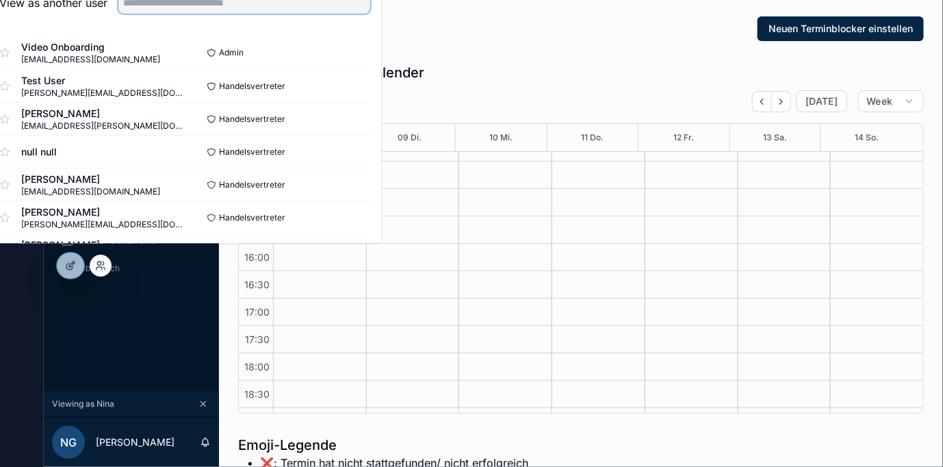
click at [279, 14] on input "text" at bounding box center [244, 3] width 252 height 22
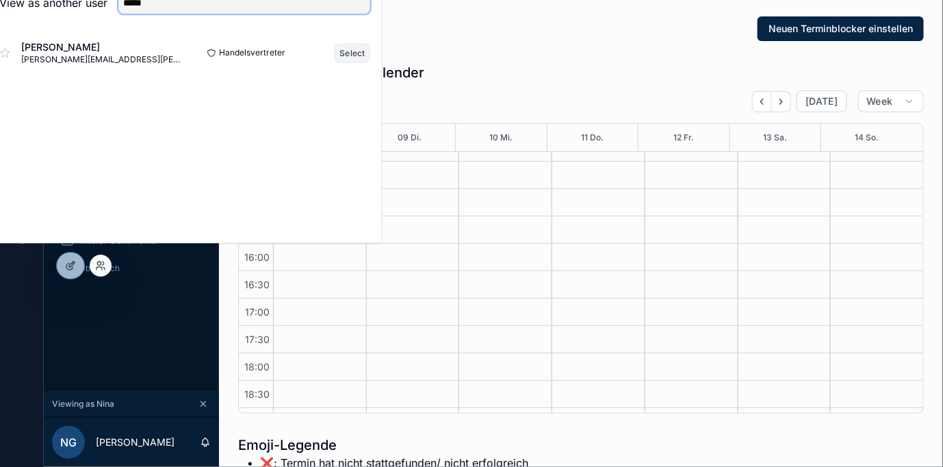
type input "*****"
click at [361, 63] on button "Select" at bounding box center [353, 53] width 36 height 20
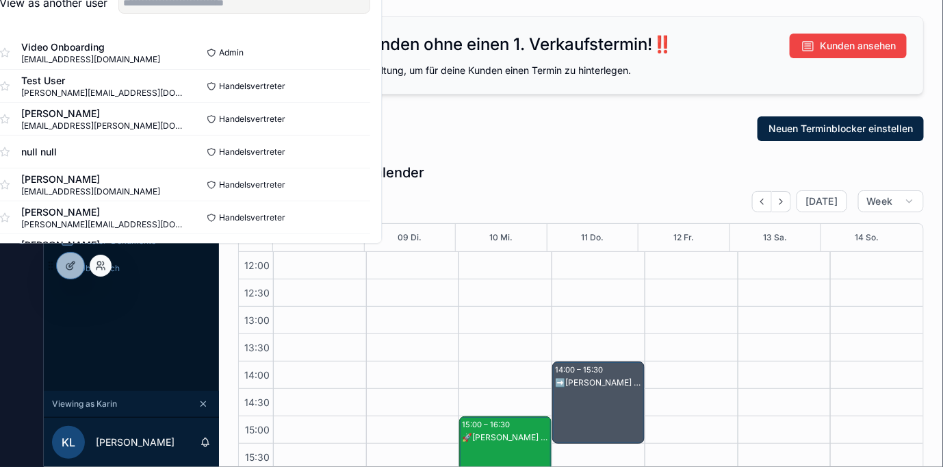
click at [540, 120] on div "Neuen Terminblocker einstellen" at bounding box center [581, 128] width 686 height 25
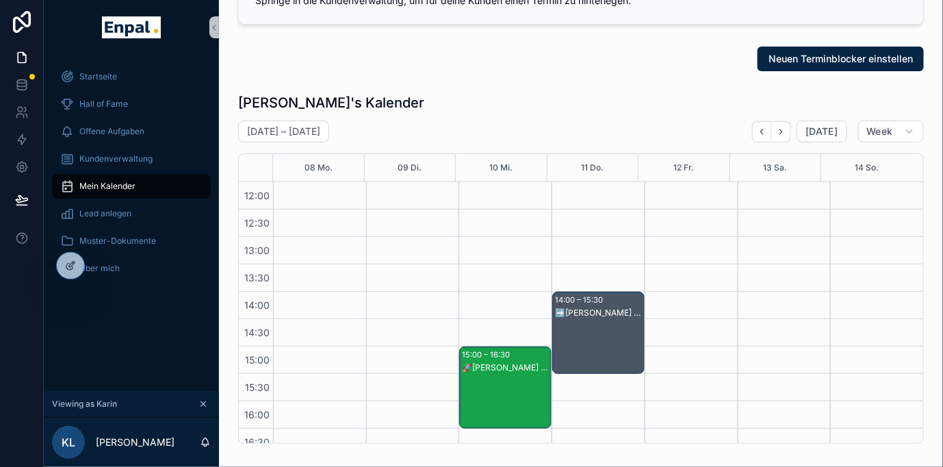
scroll to position [0, 0]
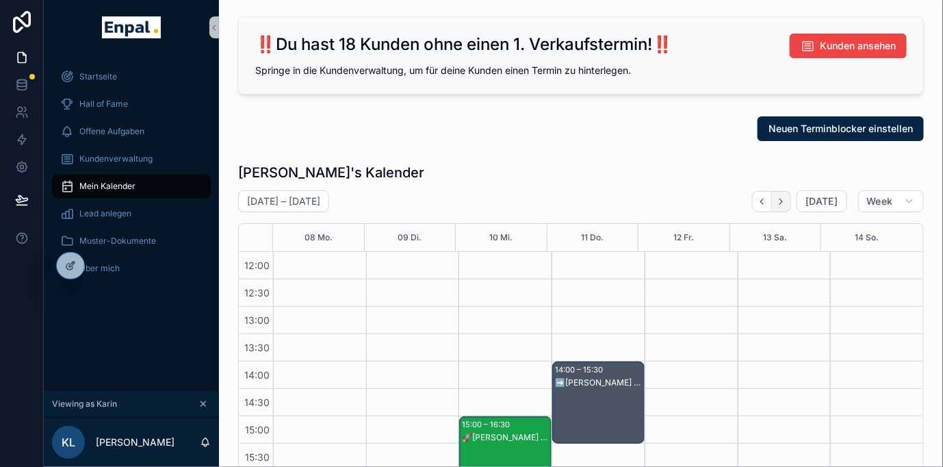
click at [786, 200] on icon "Next" at bounding box center [781, 201] width 10 height 10
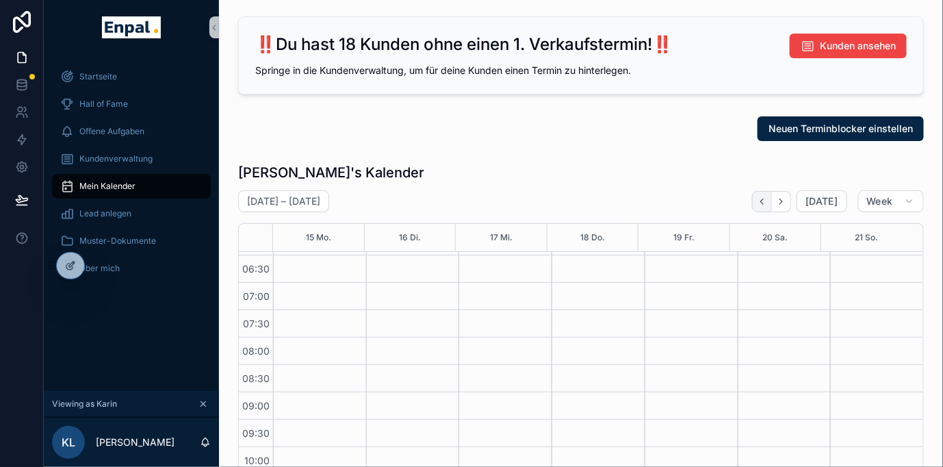
click at [764, 200] on icon "Back" at bounding box center [762, 201] width 3 height 5
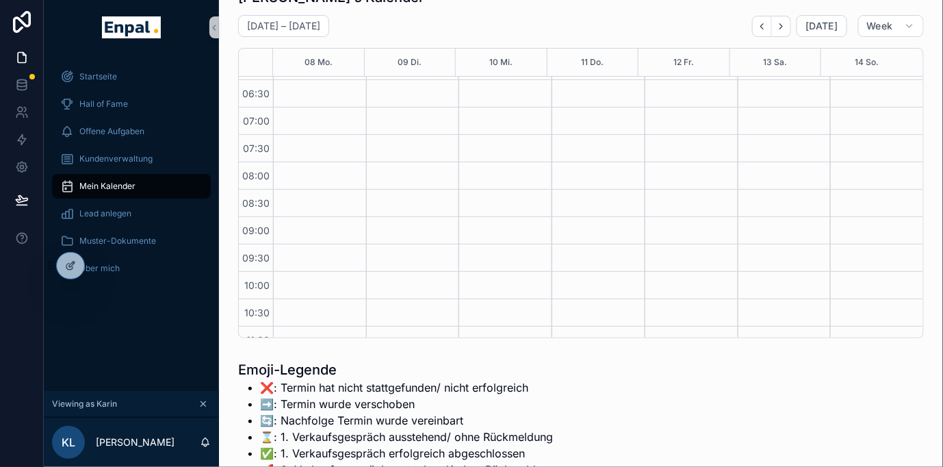
scroll to position [152, 0]
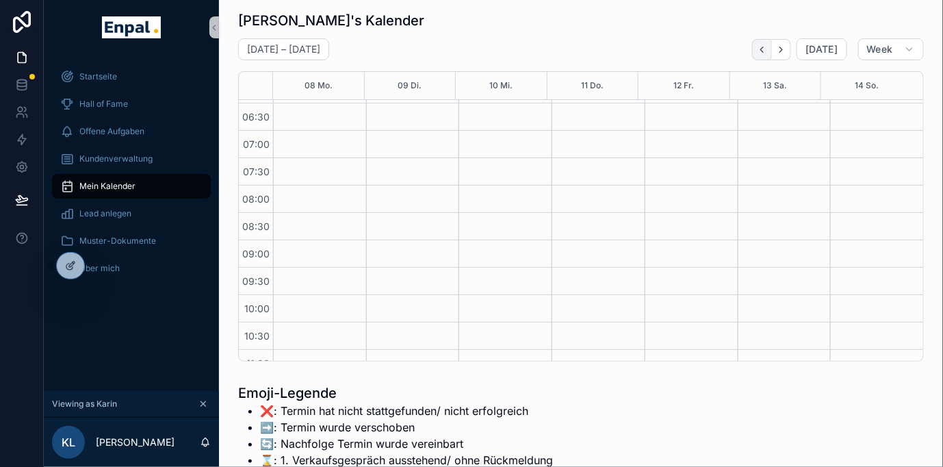
click at [765, 46] on icon "Back" at bounding box center [762, 49] width 10 height 10
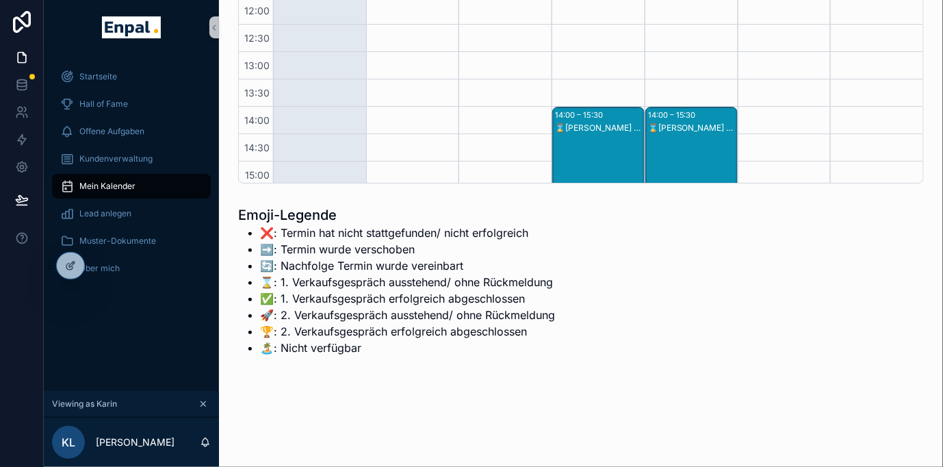
scroll to position [329, 0]
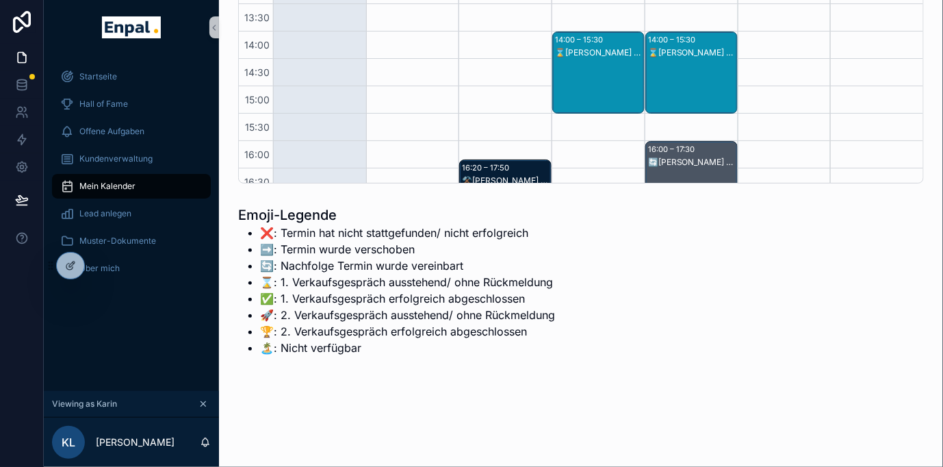
click at [583, 52] on div "⌛[PERSON_NAME] - 1. VG" at bounding box center [599, 52] width 88 height 11
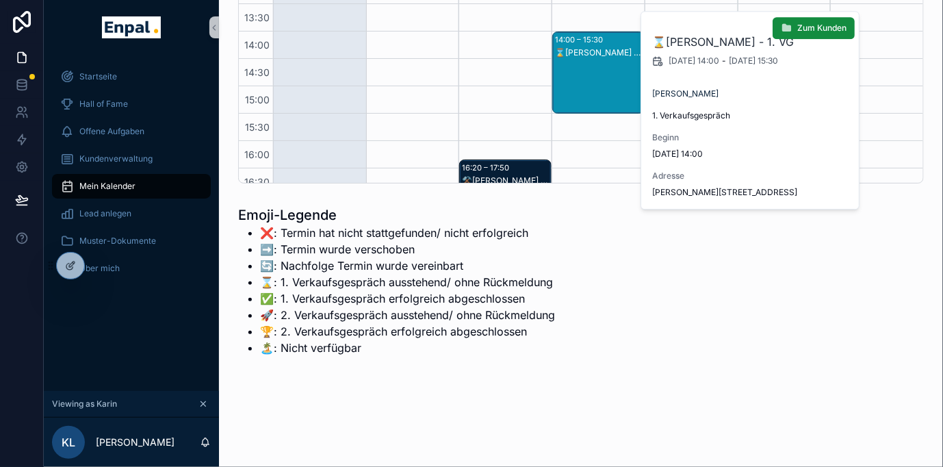
drag, startPoint x: 817, startPoint y: 192, endPoint x: 652, endPoint y: 190, distance: 165.7
click at [652, 190] on span "[PERSON_NAME][STREET_ADDRESS]" at bounding box center [750, 192] width 197 height 11
copy span "[PERSON_NAME][STREET_ADDRESS]"
